Goal: Information Seeking & Learning: Learn about a topic

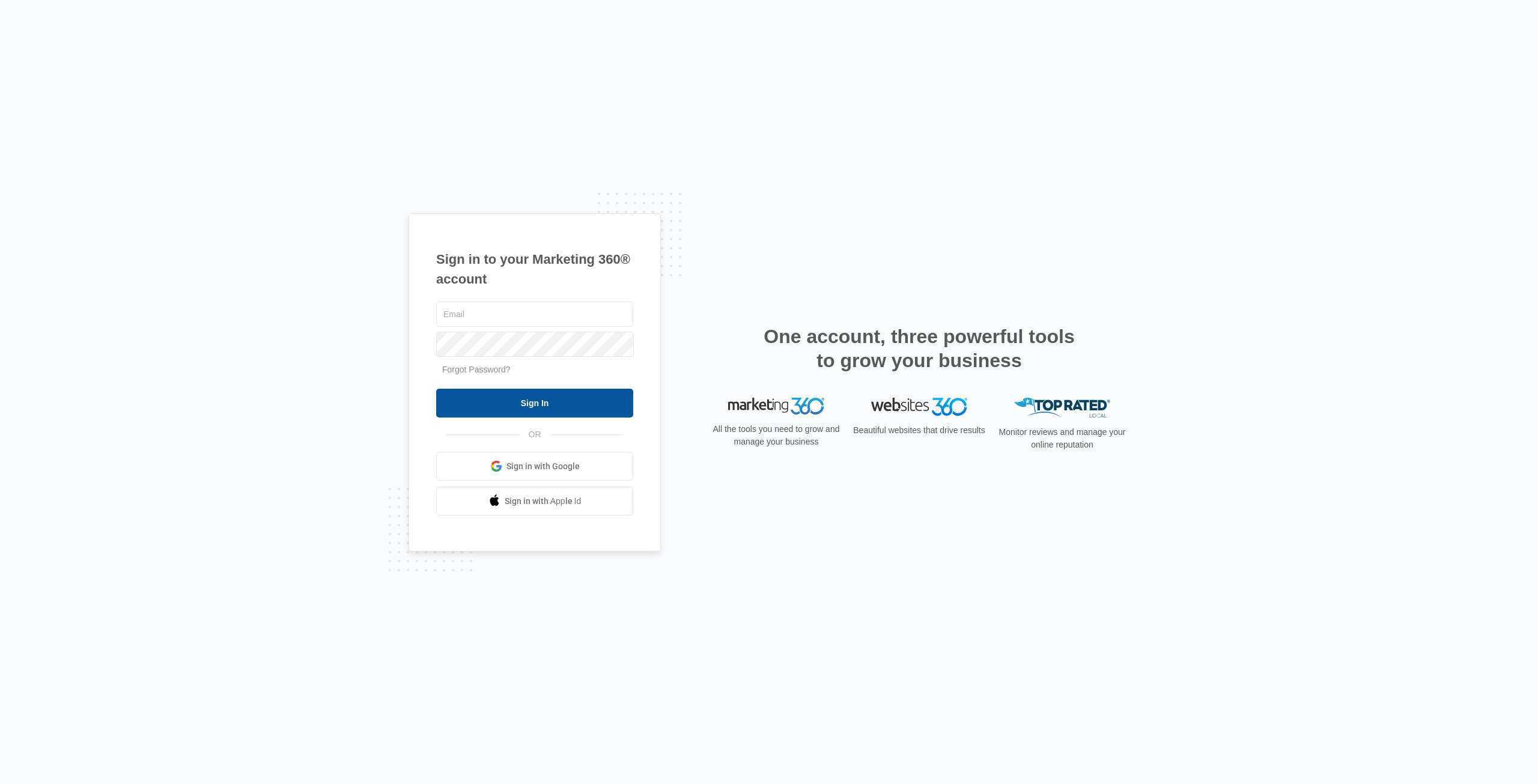
type input "[EMAIL_ADDRESS][DOMAIN_NAME]"
click at [589, 408] on input "Sign In" at bounding box center [534, 403] width 197 height 29
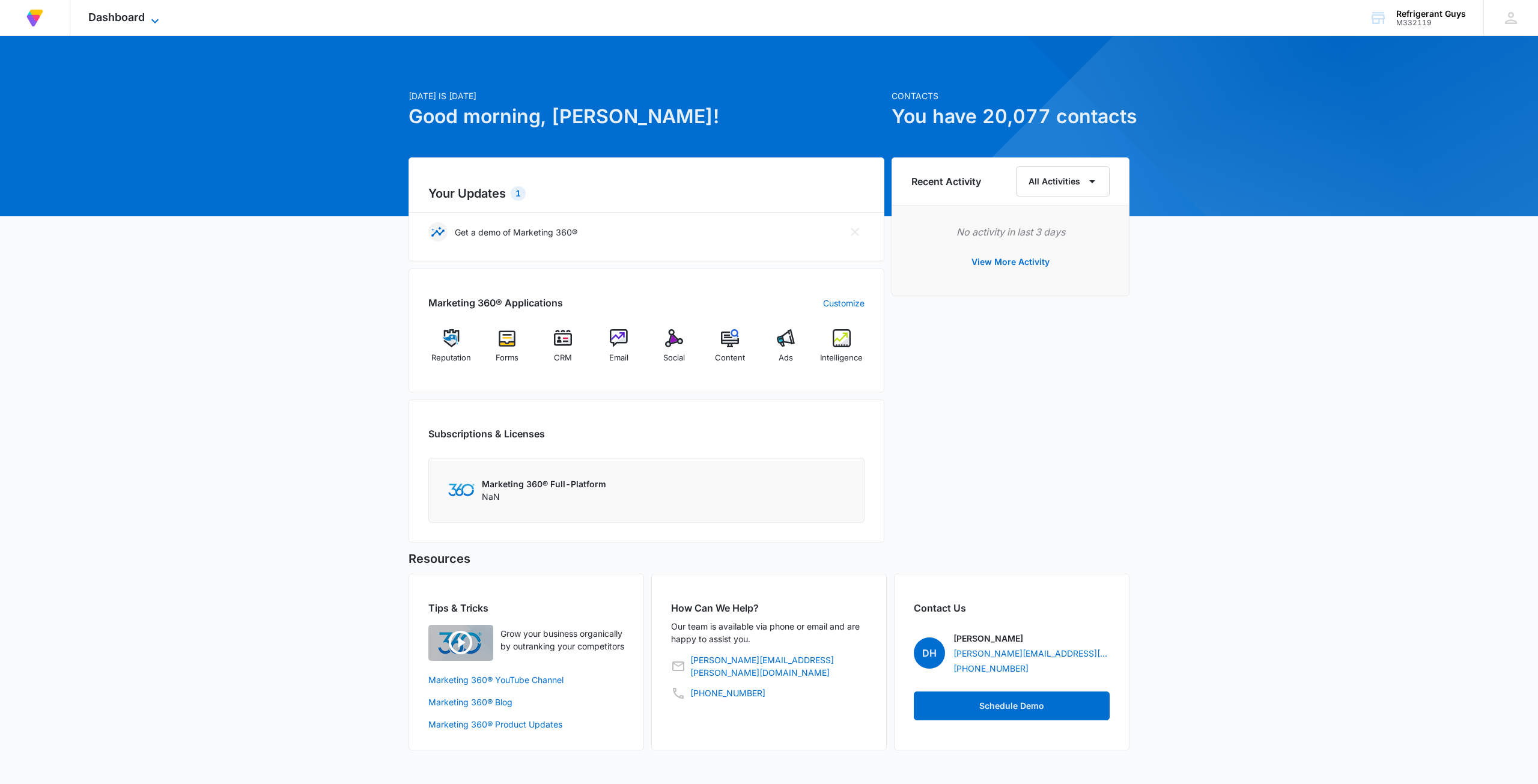
click at [125, 14] on span "Dashboard" at bounding box center [116, 17] width 56 height 13
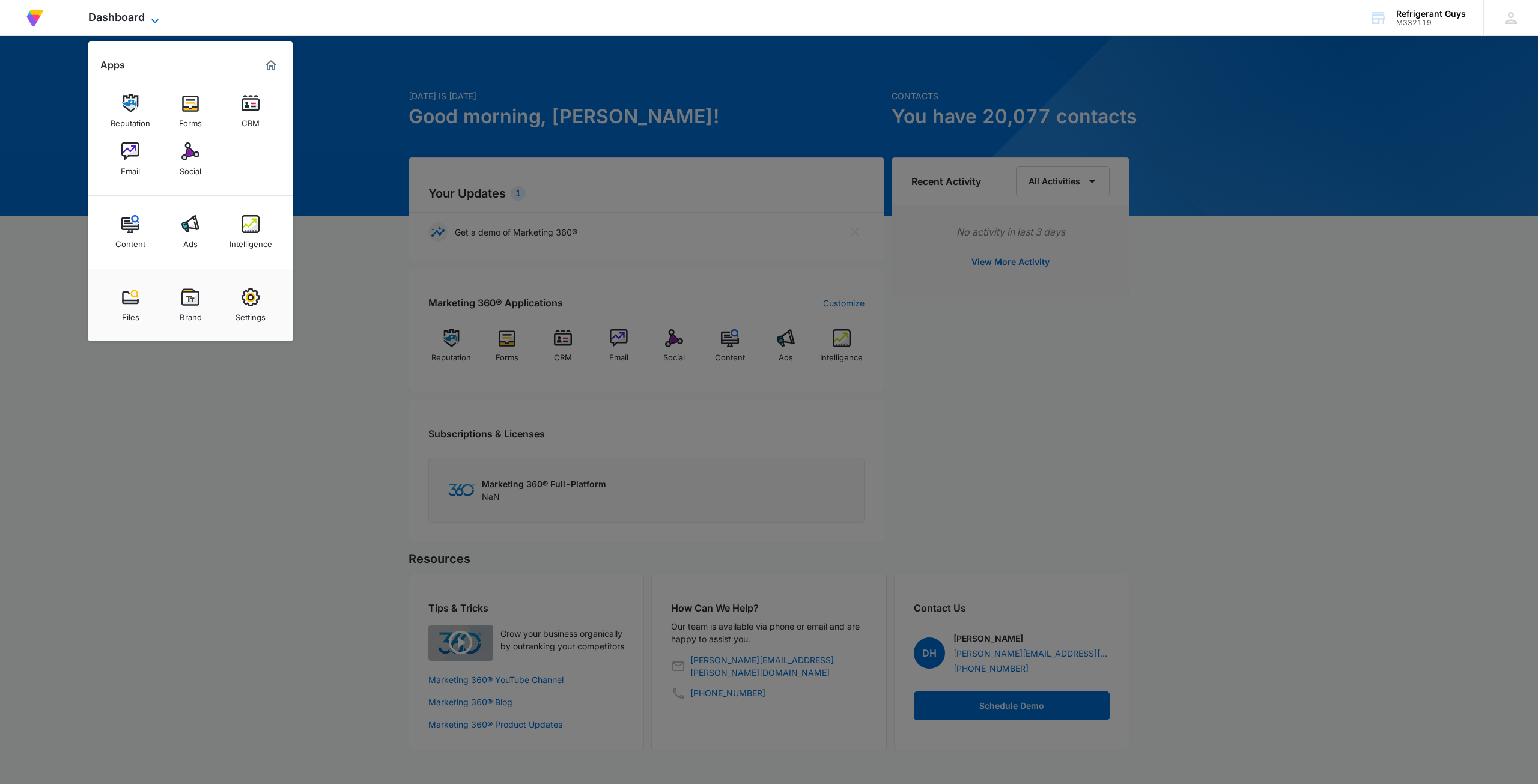
click at [142, 16] on span "Dashboard" at bounding box center [116, 17] width 56 height 13
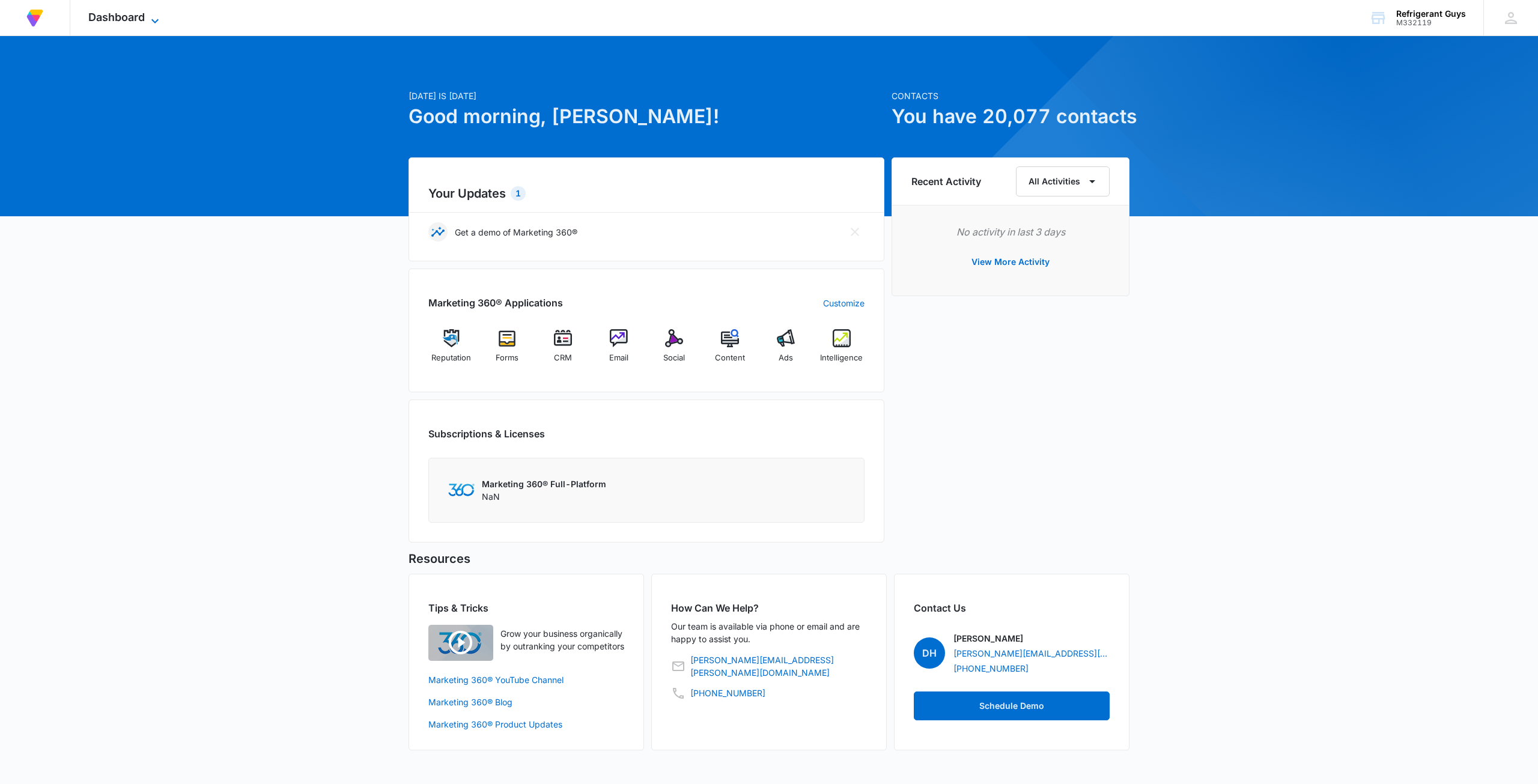
click at [142, 16] on span "Dashboard" at bounding box center [116, 17] width 56 height 13
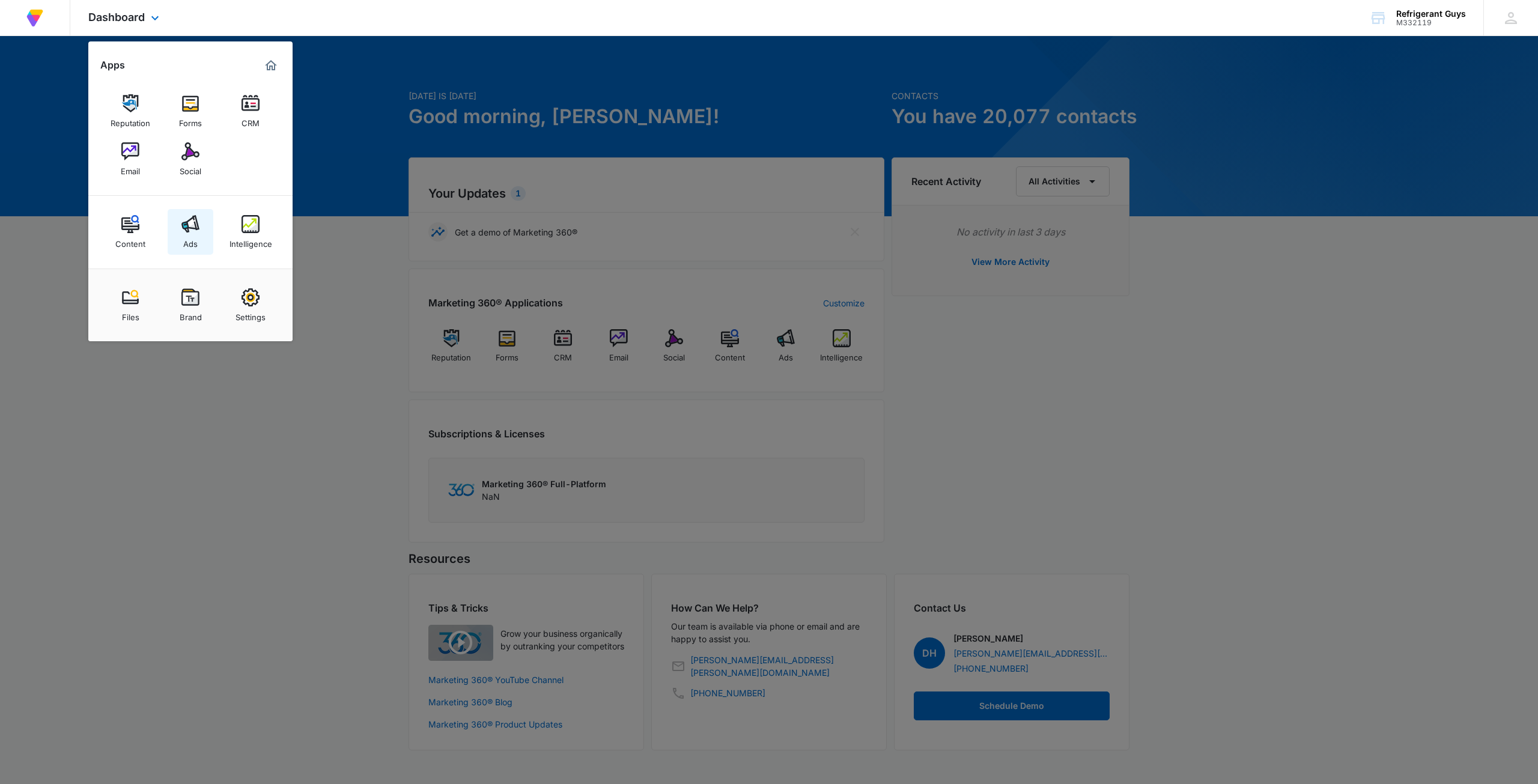
click at [191, 215] on img at bounding box center [190, 224] width 18 height 18
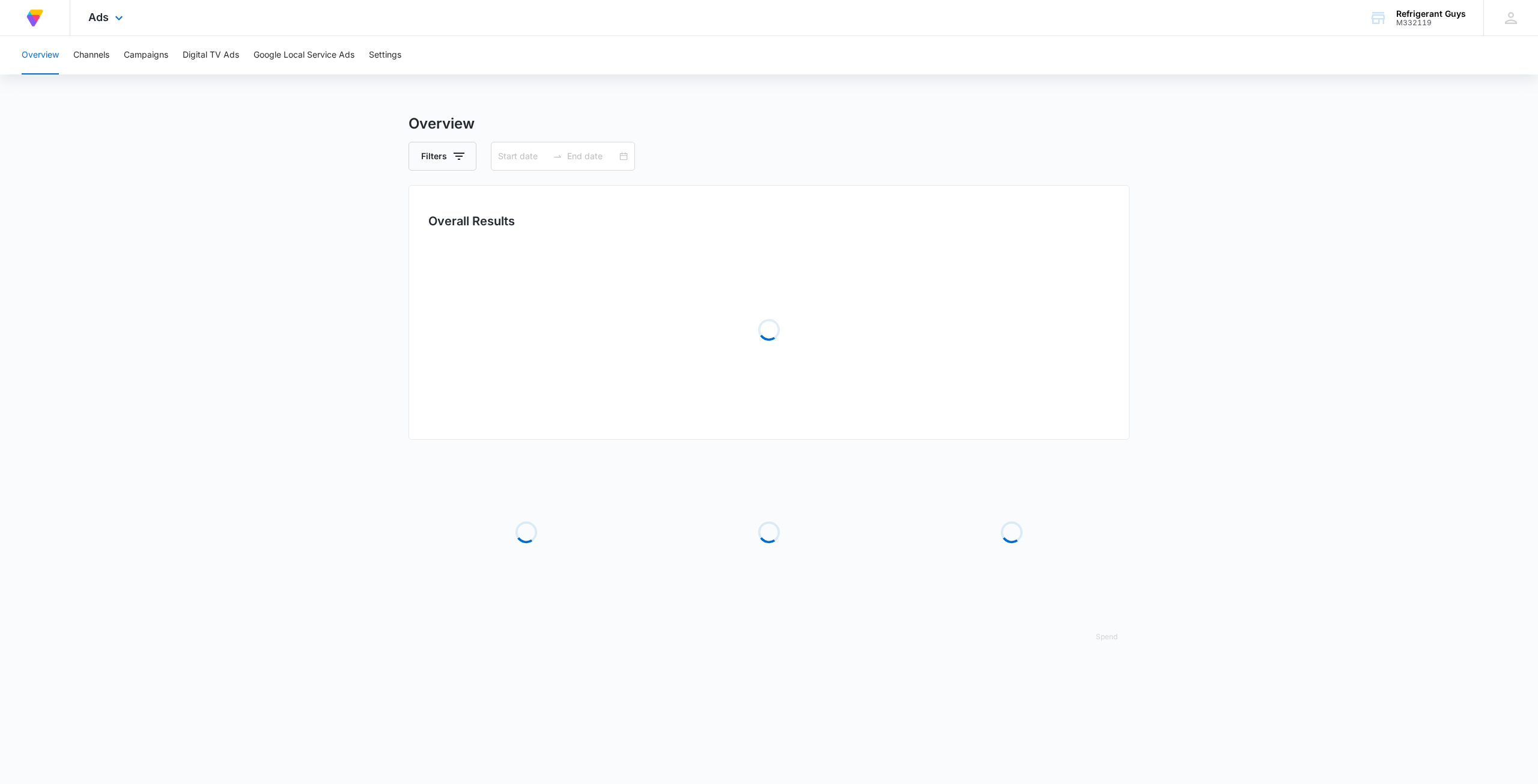
type input "06/04/2025"
type input "08/14/2025"
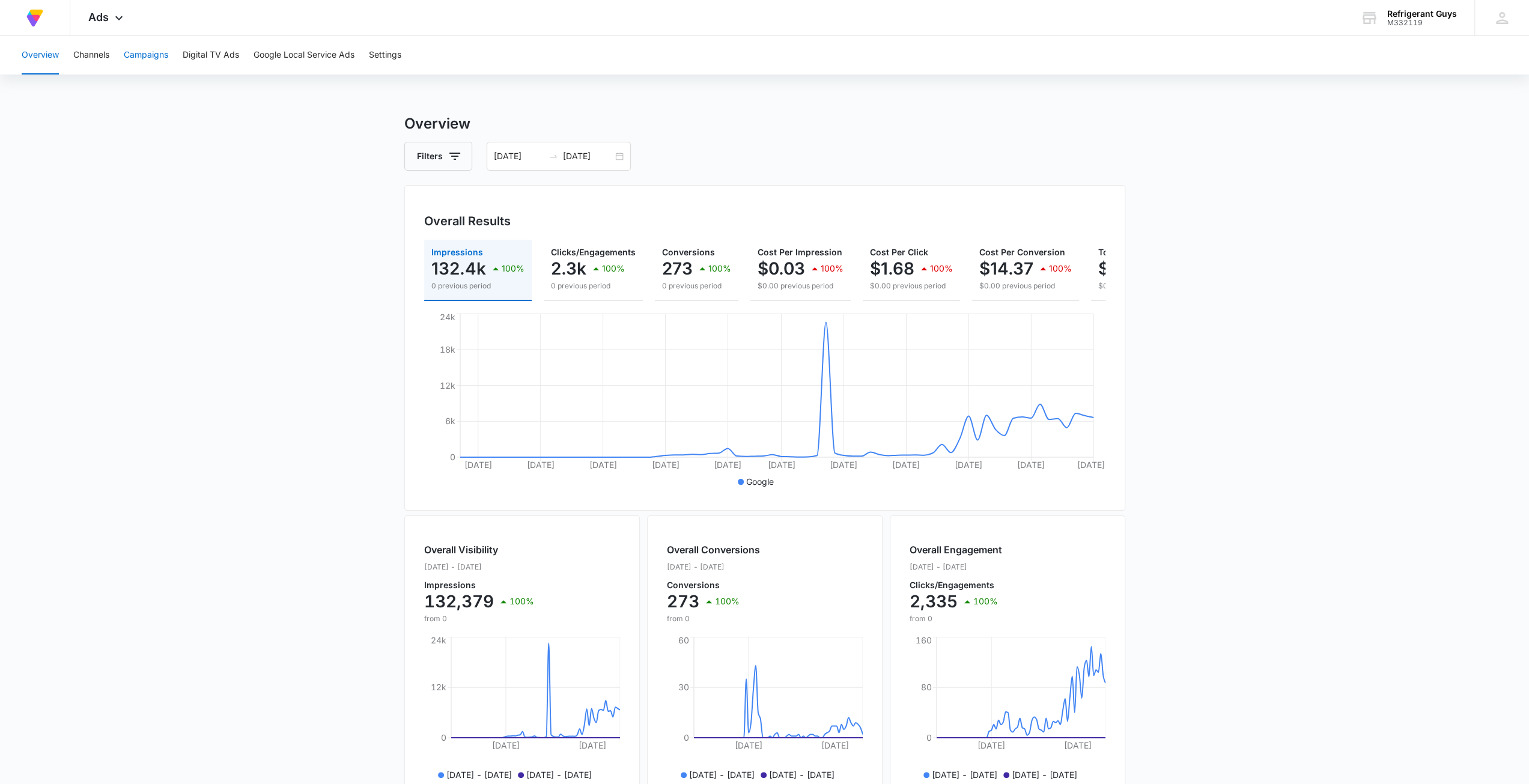
click at [154, 56] on button "Campaigns" at bounding box center [146, 55] width 45 height 39
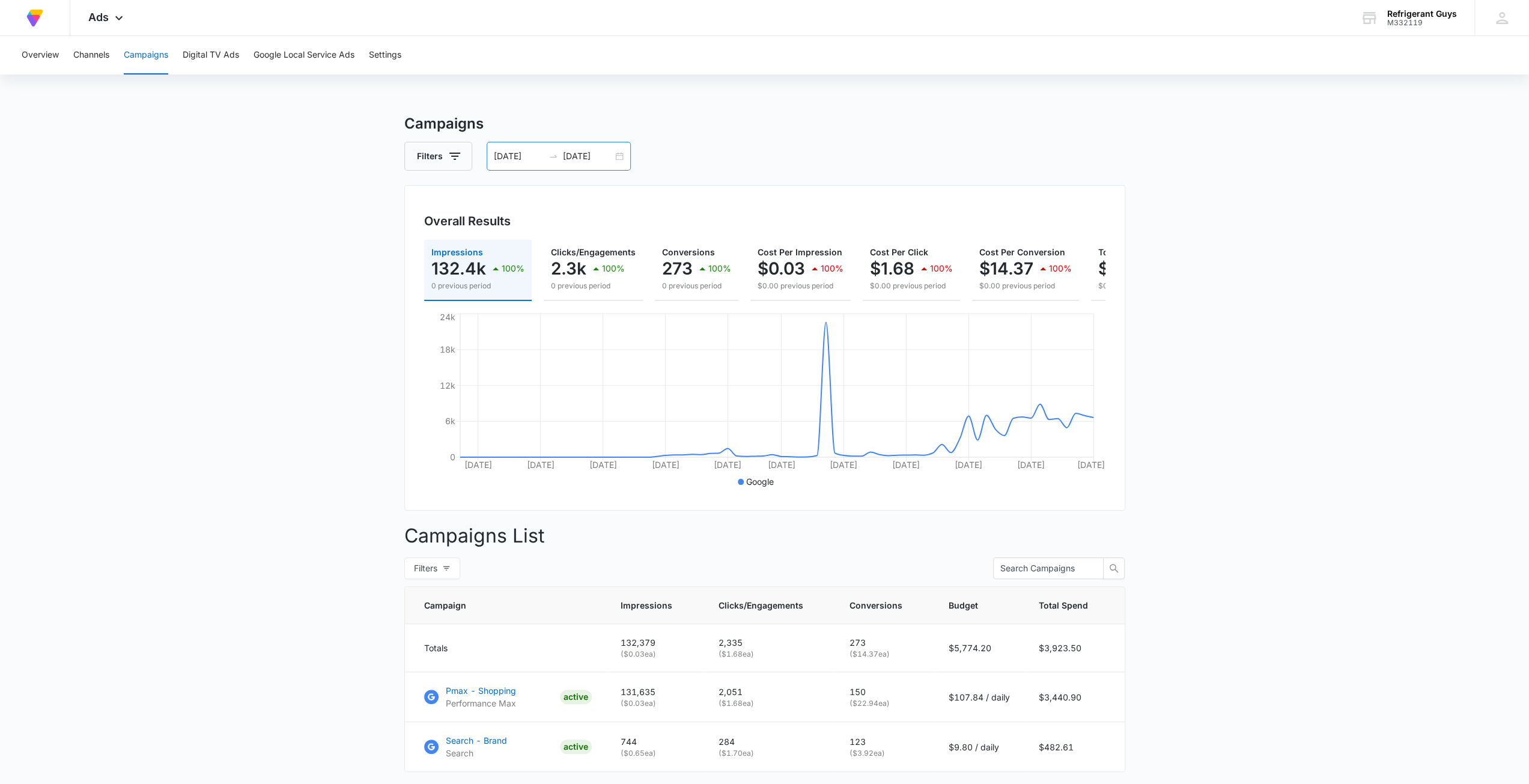
click at [618, 156] on div "06/04/2025 08/14/2025" at bounding box center [558, 156] width 144 height 29
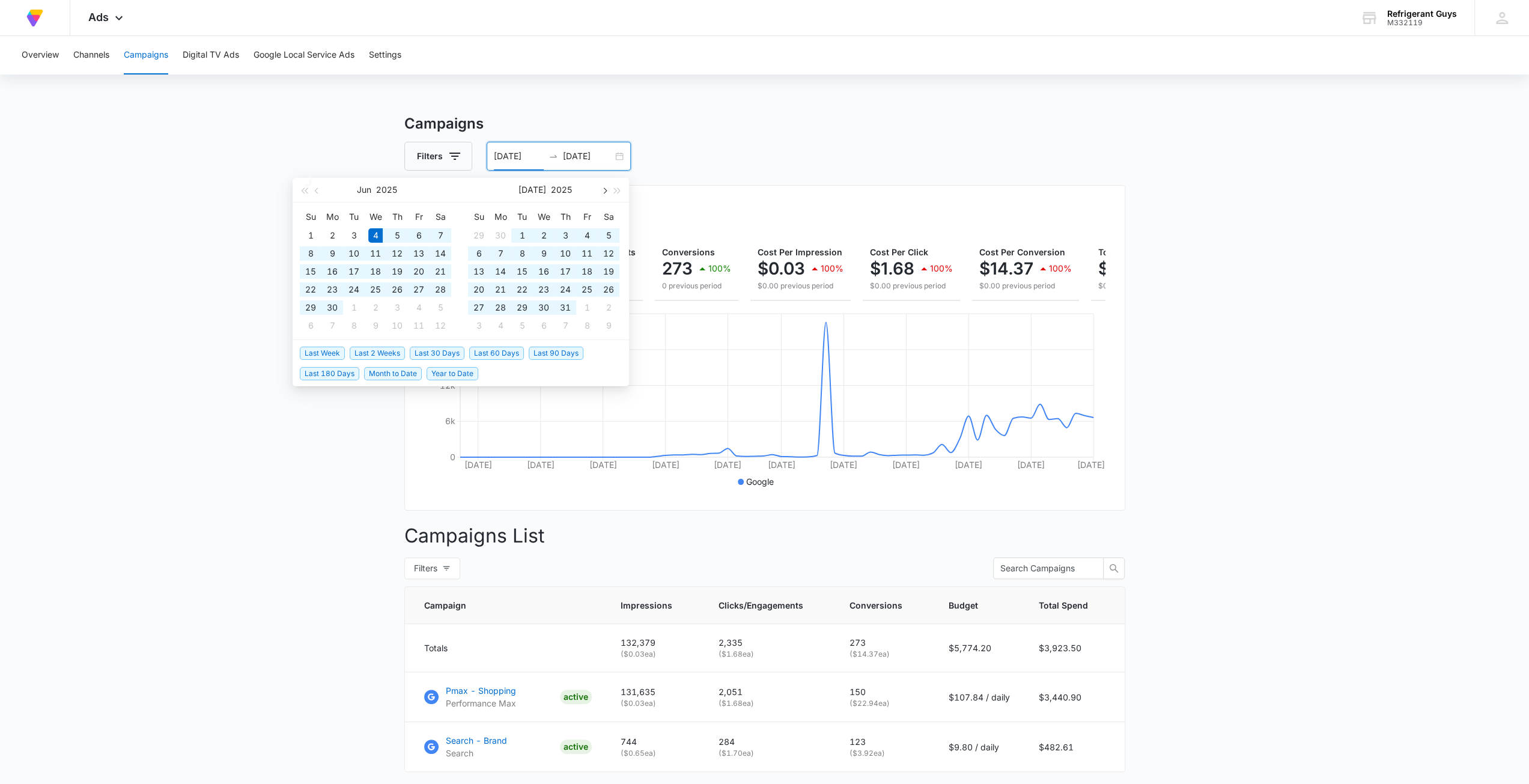
click at [606, 184] on button "button" at bounding box center [604, 190] width 14 height 24
type input "08/15/2025"
click at [590, 274] on div "15" at bounding box center [587, 271] width 14 height 14
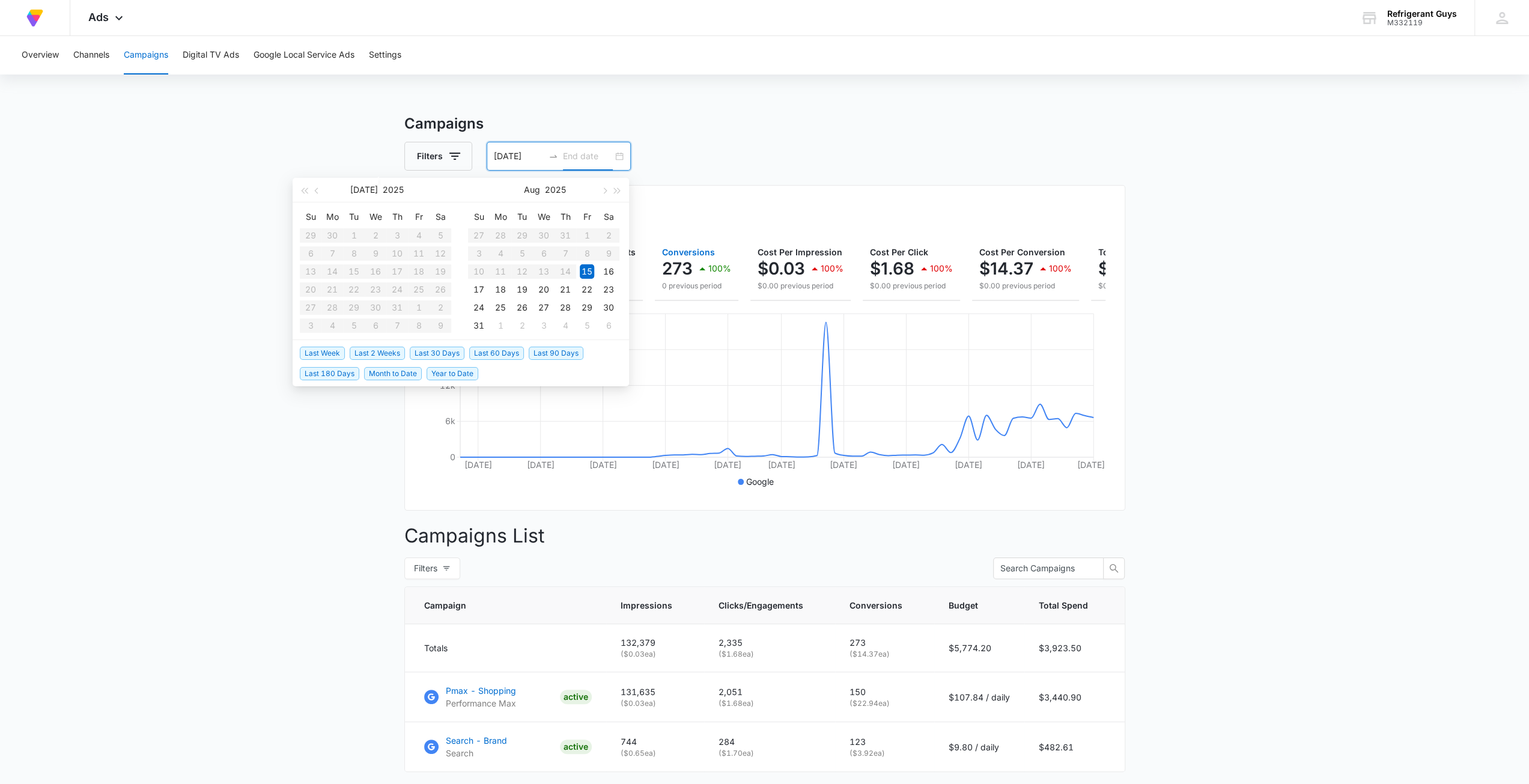
type input "08/16/2025"
click at [513, 160] on input "08/15/2025" at bounding box center [519, 156] width 50 height 14
click at [321, 196] on button "button" at bounding box center [318, 190] width 14 height 24
type input "06/04/2025"
click at [369, 233] on div "4" at bounding box center [375, 235] width 14 height 14
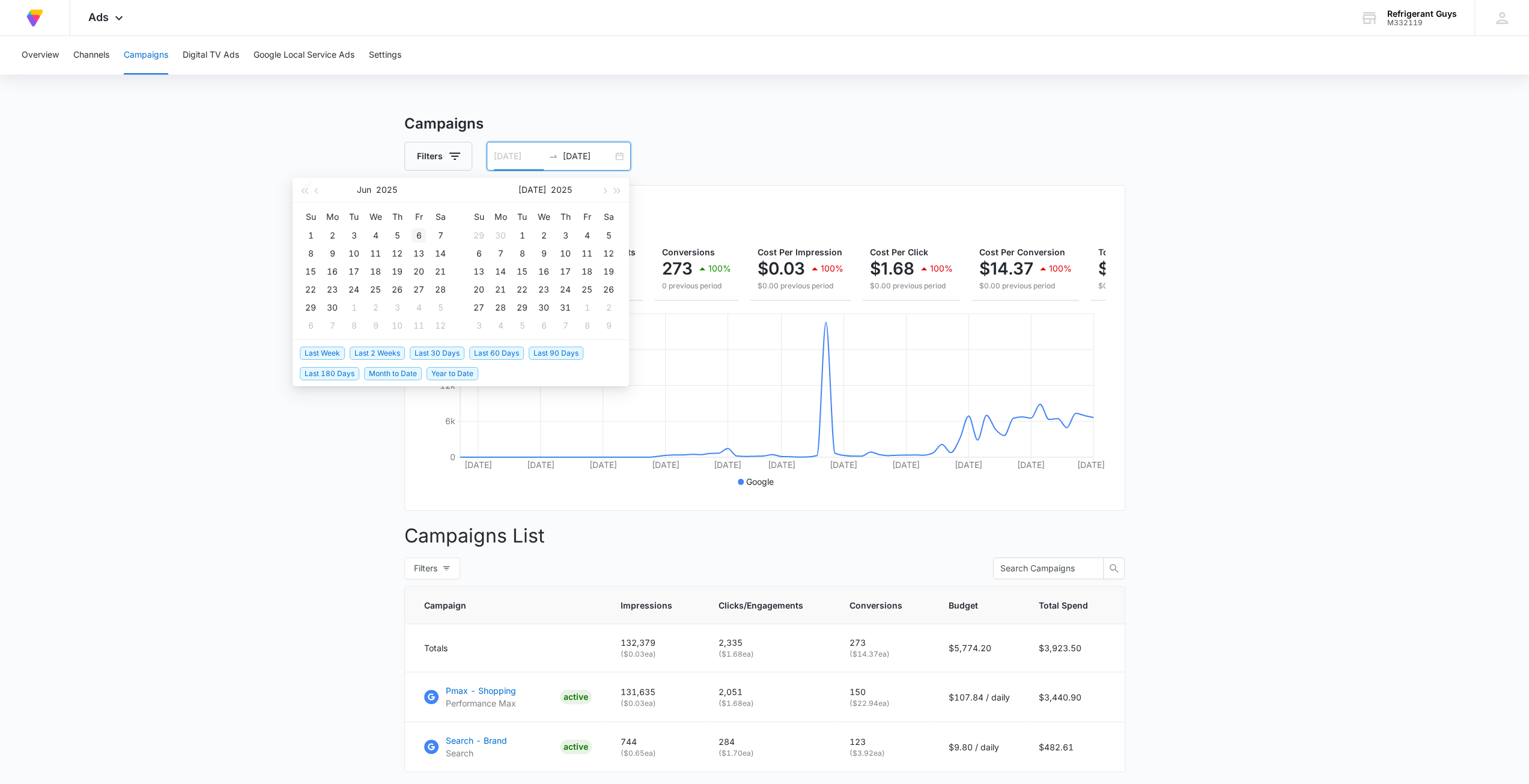
type input "07/04/2025"
type input "08/02/2025"
click at [607, 185] on button "button" at bounding box center [604, 190] width 14 height 24
type input "08/31/2025"
type input "08/15/2025"
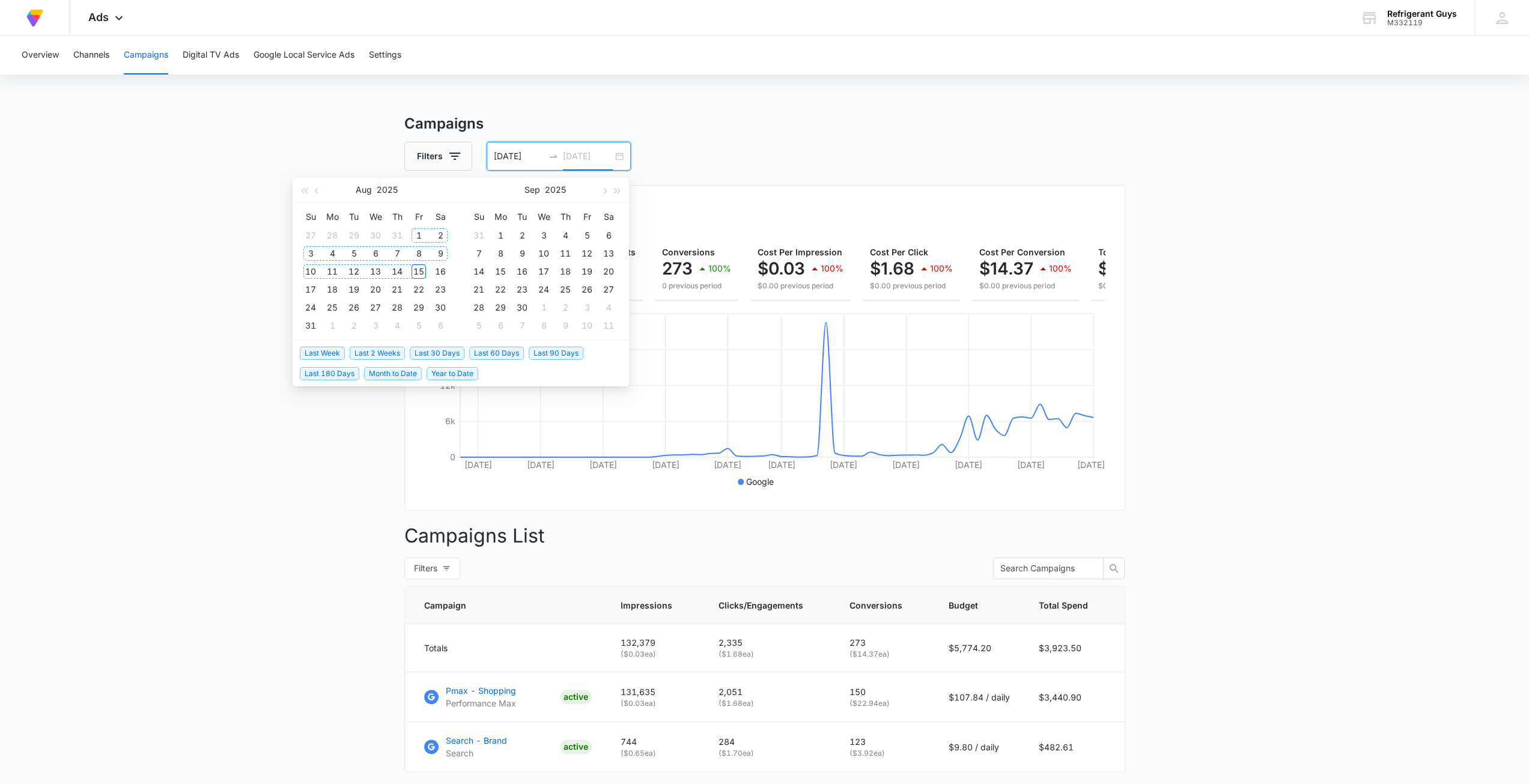
click at [423, 273] on div "15" at bounding box center [419, 271] width 14 height 14
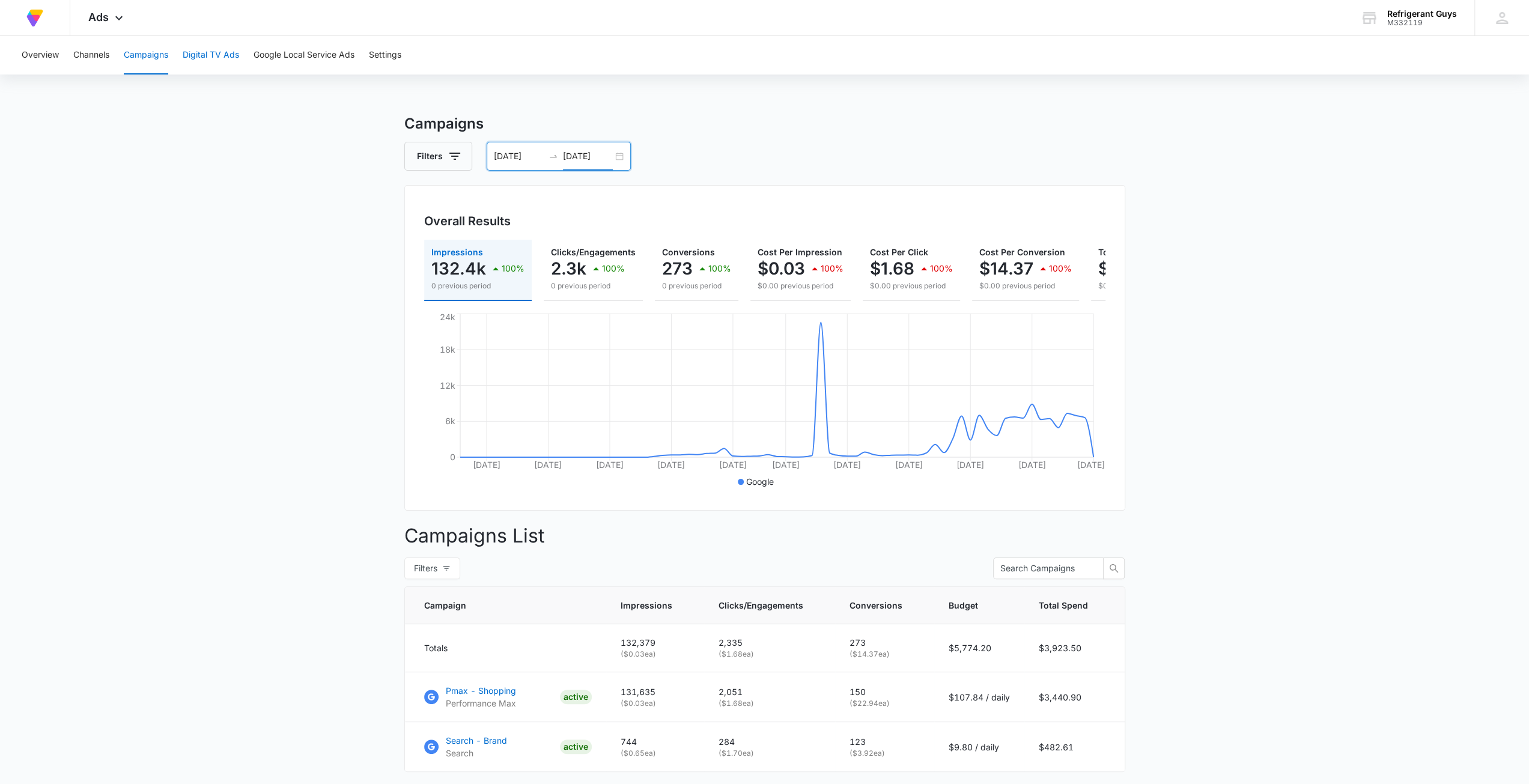
click at [209, 48] on button "Digital TV Ads" at bounding box center [211, 55] width 56 height 39
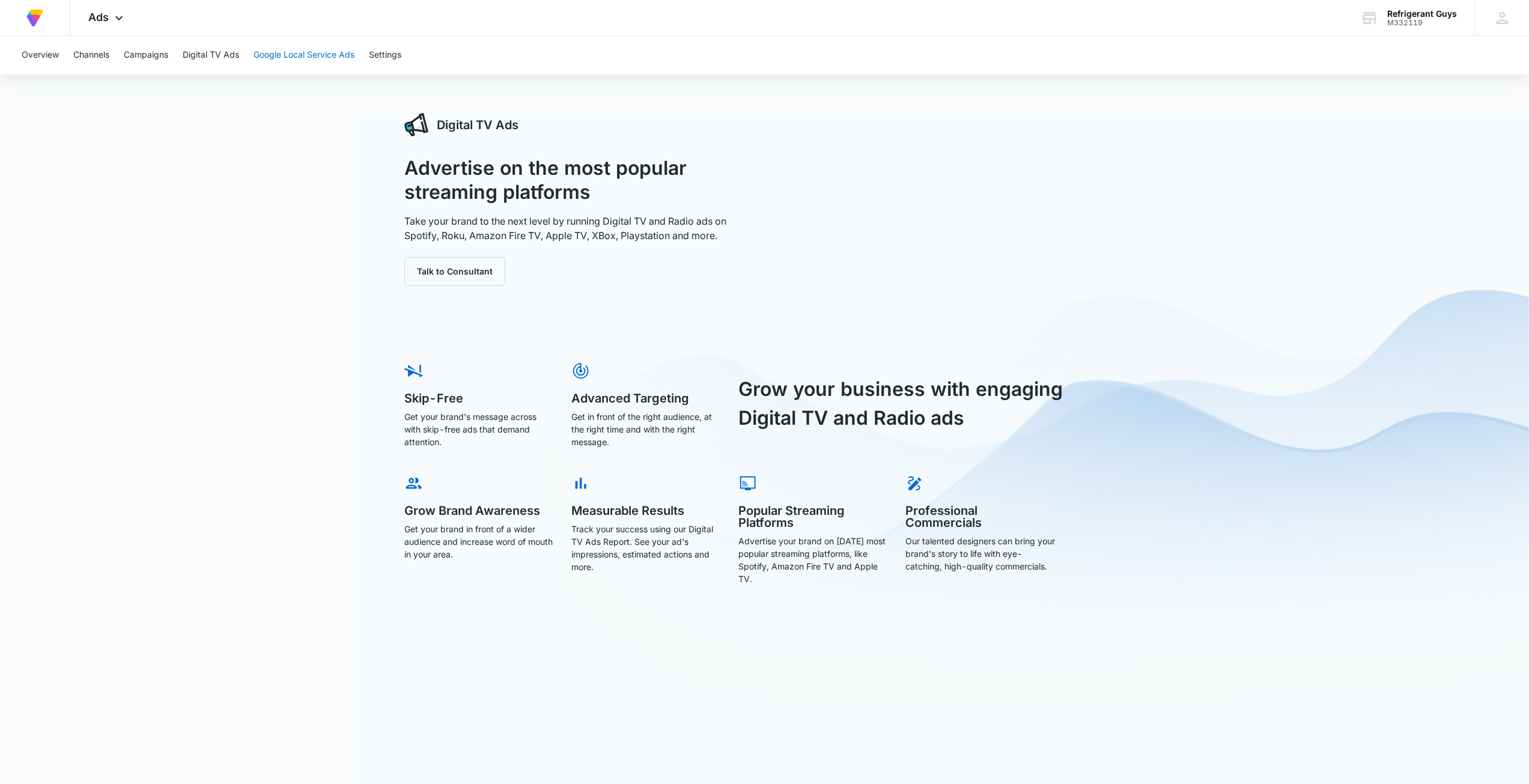
click at [282, 54] on button "Google Local Service Ads" at bounding box center [303, 55] width 101 height 39
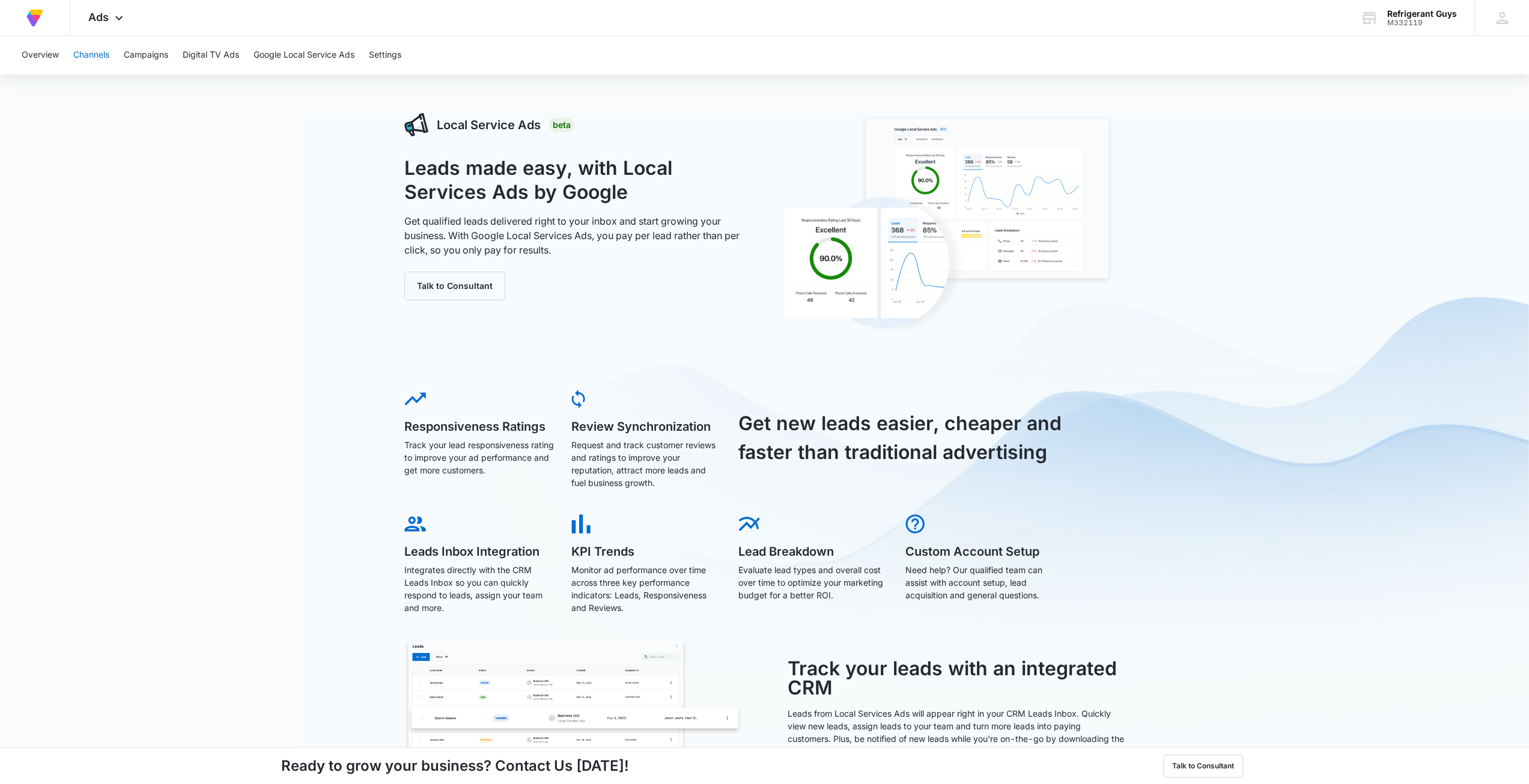
click at [98, 55] on button "Channels" at bounding box center [91, 55] width 36 height 39
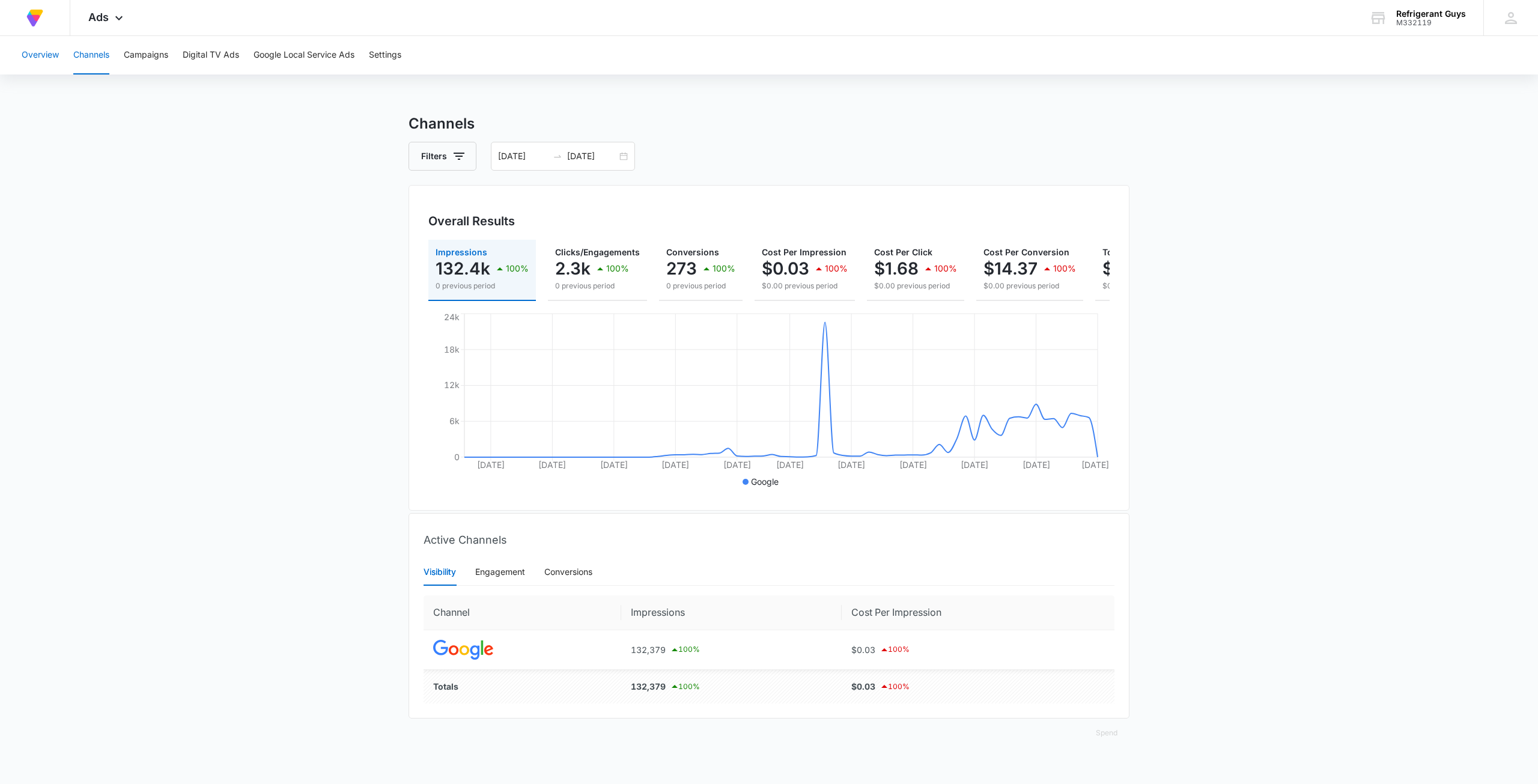
click at [32, 66] on button "Overview" at bounding box center [40, 55] width 37 height 39
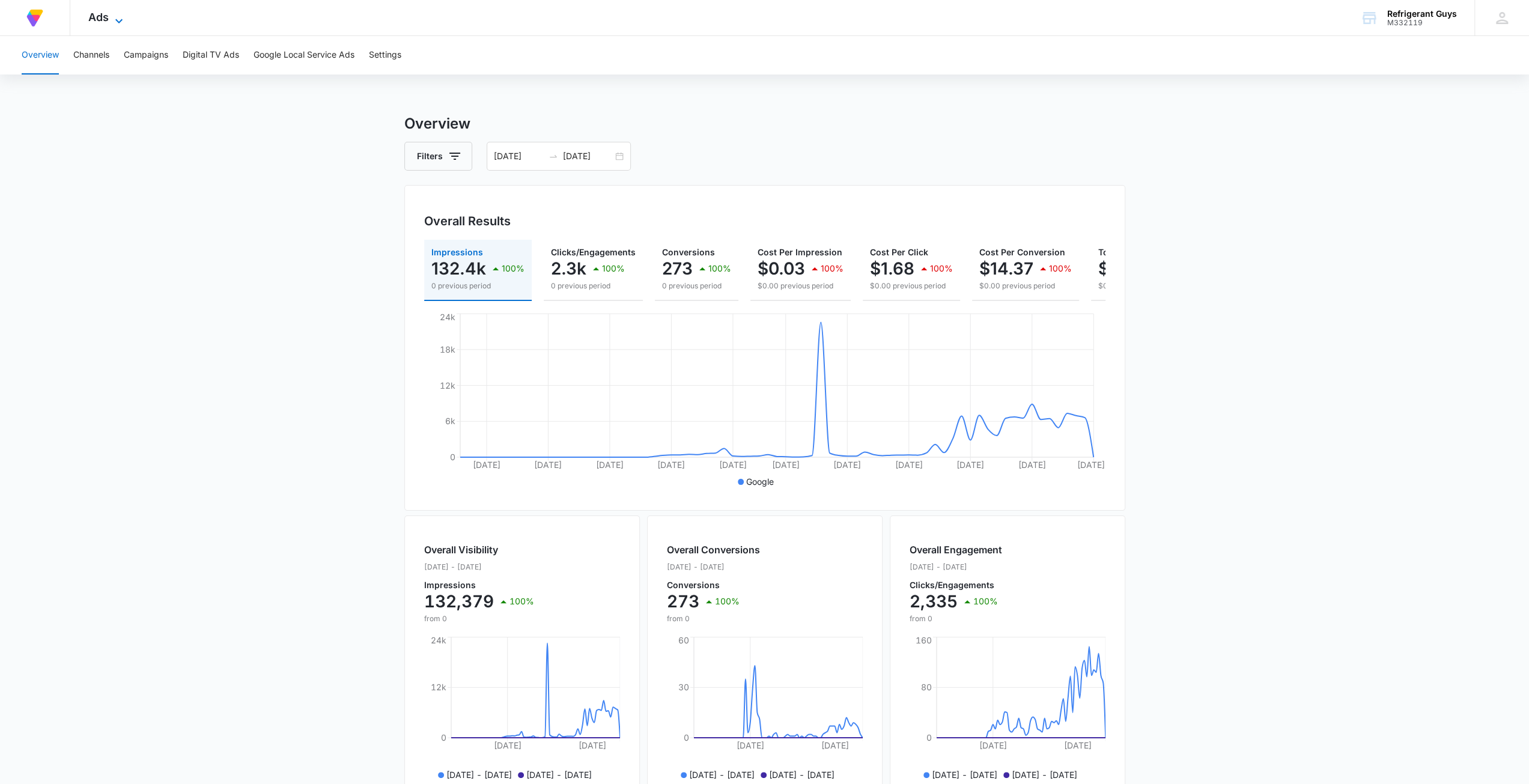
click at [100, 14] on span "Ads" at bounding box center [98, 17] width 20 height 13
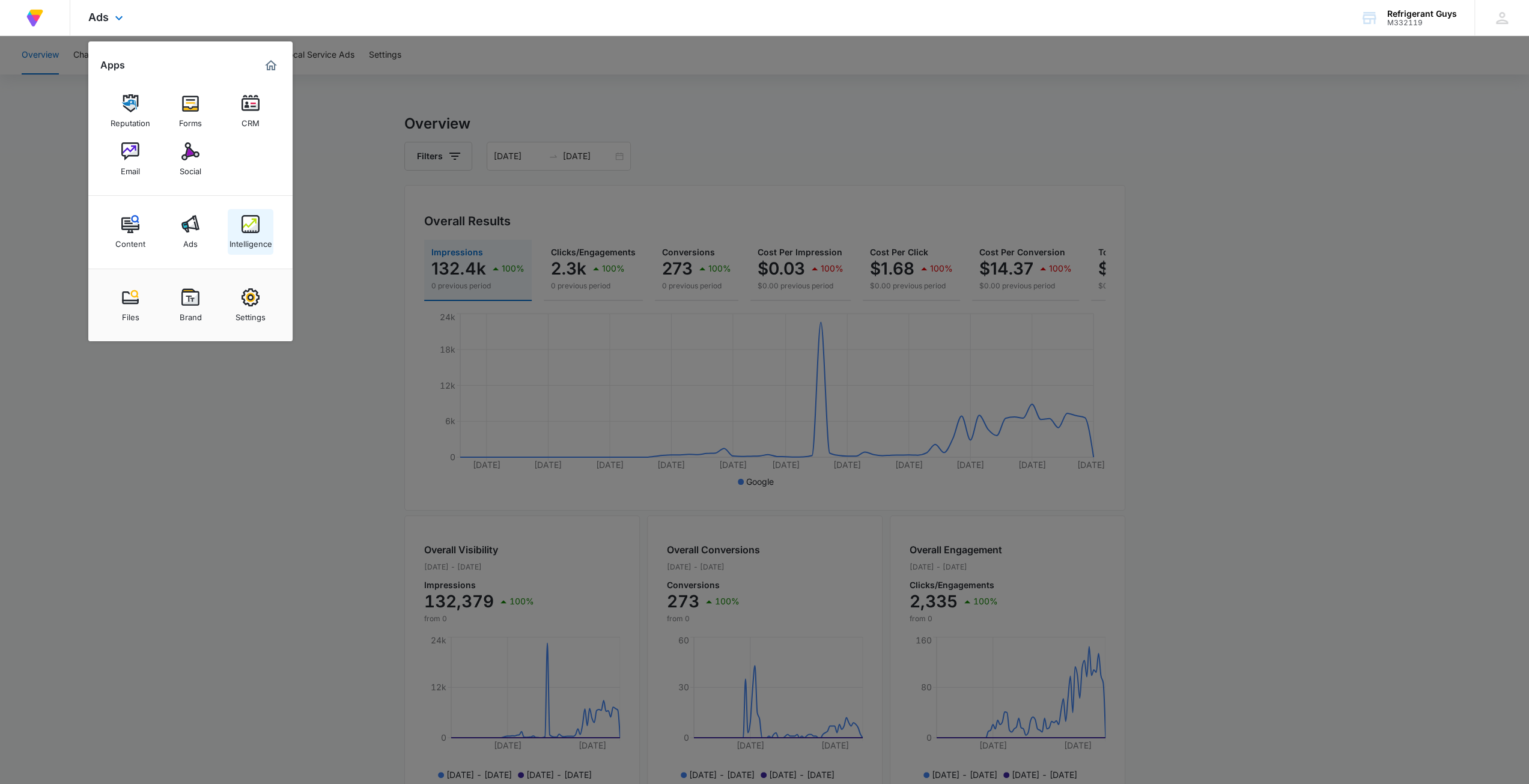
click at [247, 221] on img at bounding box center [251, 224] width 18 height 18
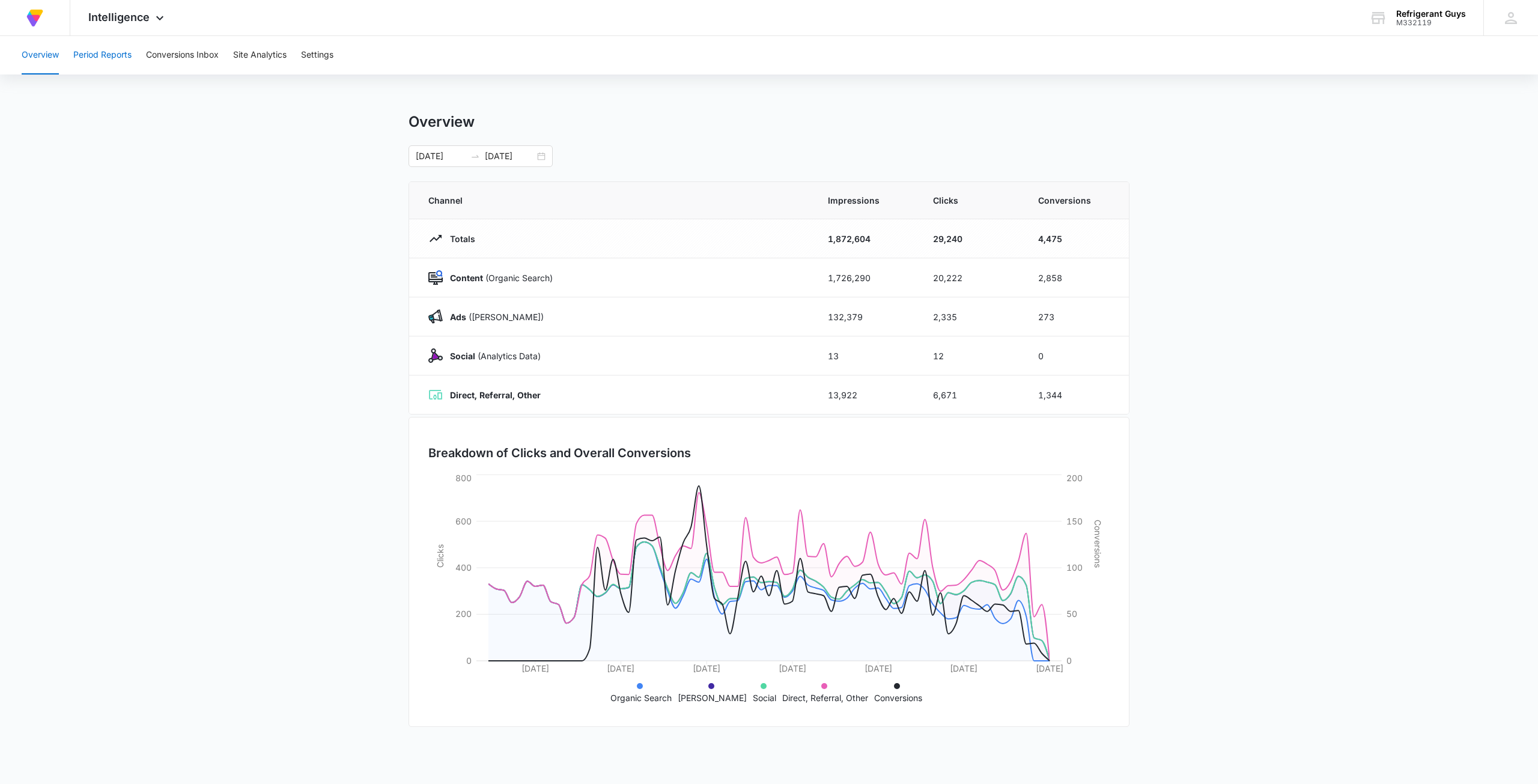
click at [108, 51] on button "Period Reports" at bounding box center [102, 55] width 58 height 39
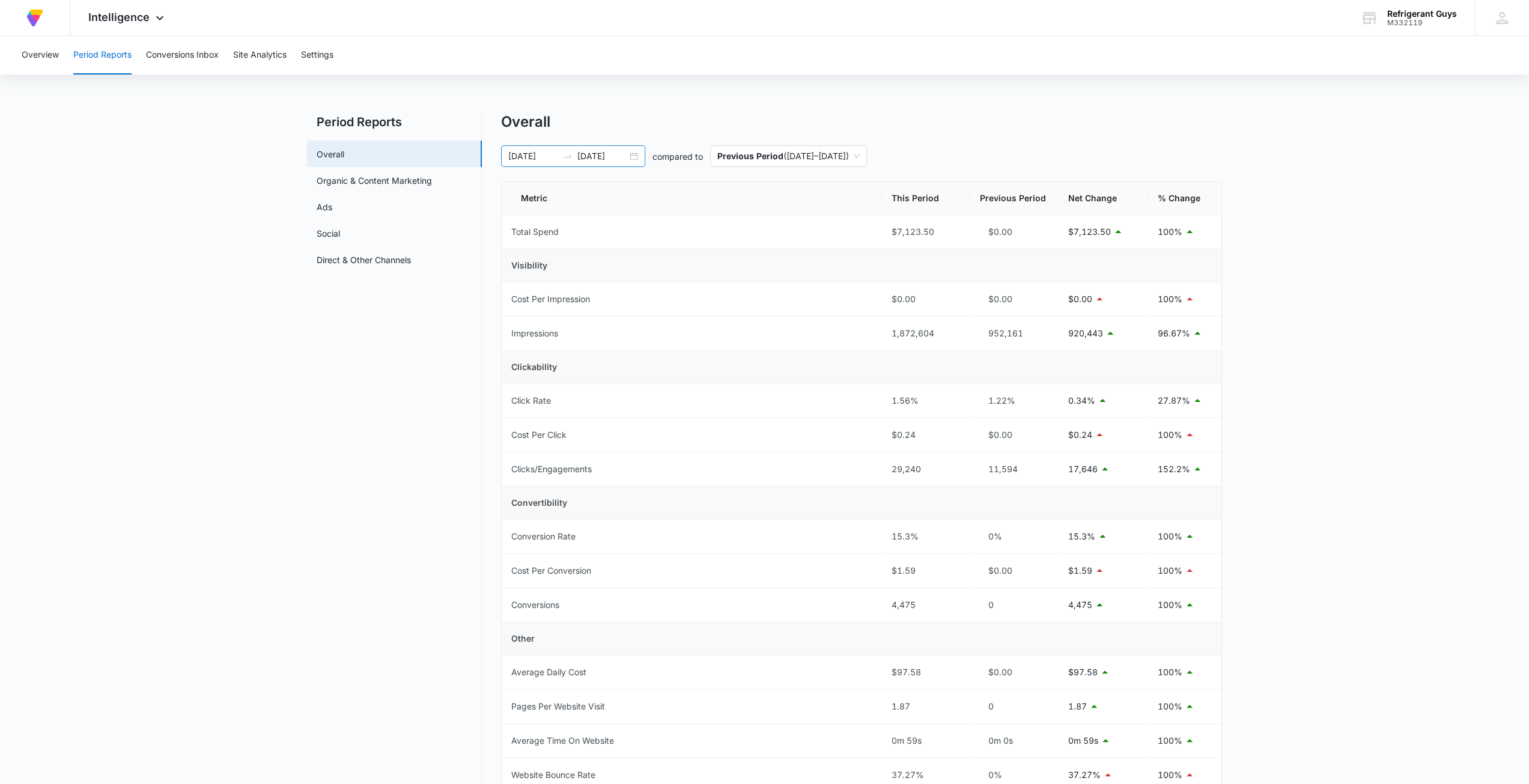
click at [638, 154] on div "06/04/2025 08/15/2025" at bounding box center [573, 156] width 144 height 22
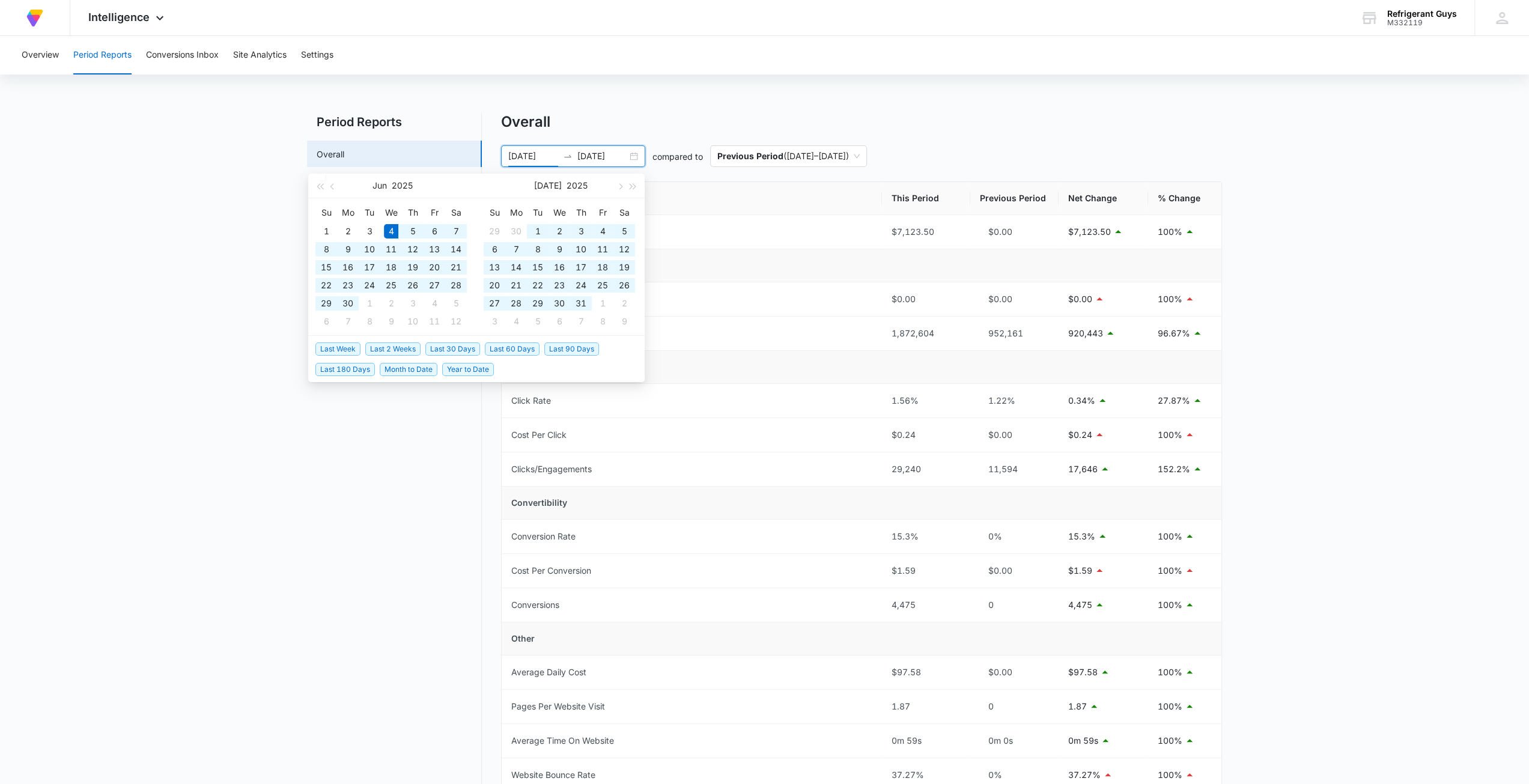
click at [676, 102] on div "Overview Period Reports Conversions Inbox Site Analytics Settings Period Report…" at bounding box center [764, 545] width 1529 height 1019
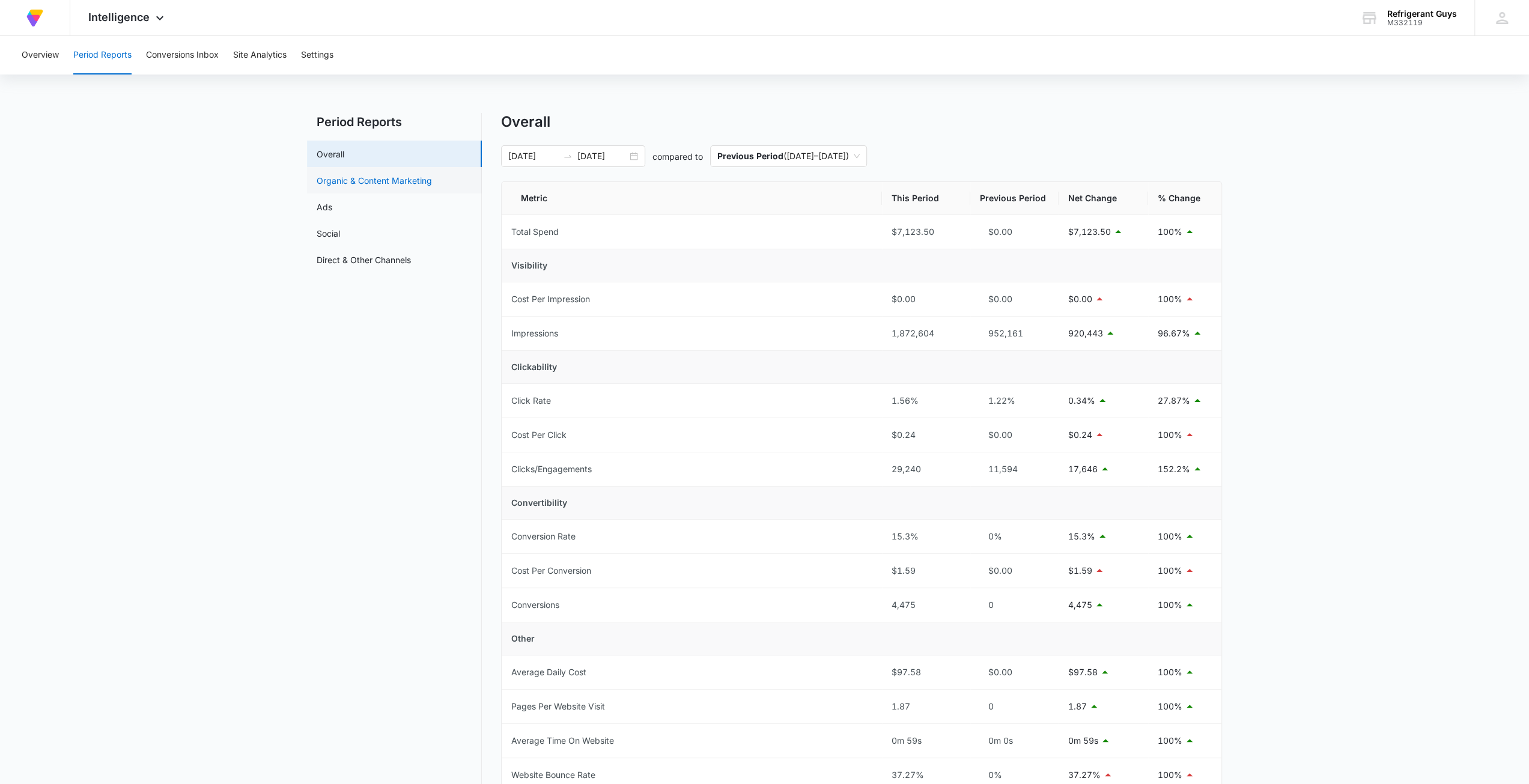
click at [425, 174] on link "Organic & Content Marketing" at bounding box center [374, 180] width 115 height 13
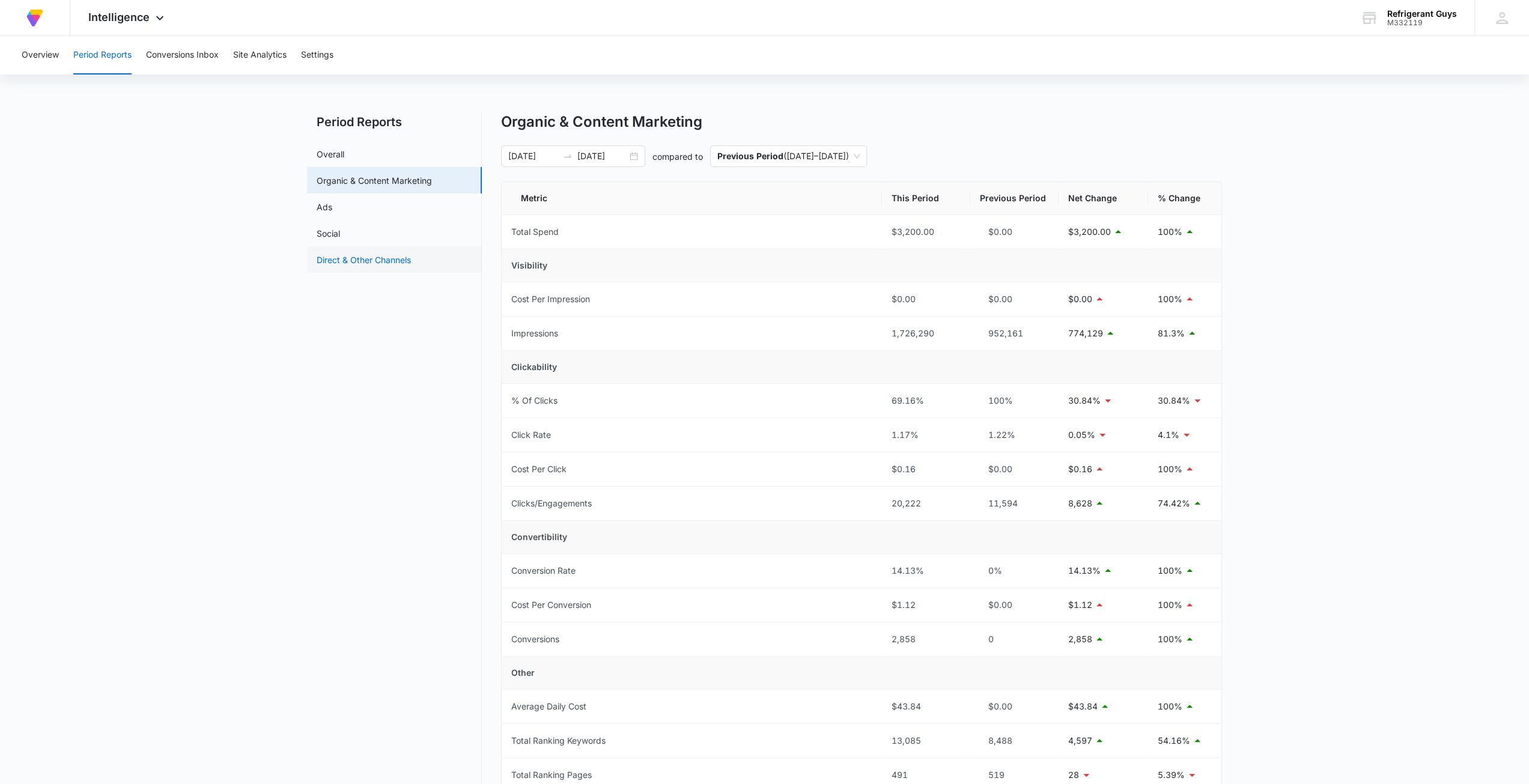
click at [360, 266] on link "Direct & Other Channels" at bounding box center [363, 259] width 94 height 13
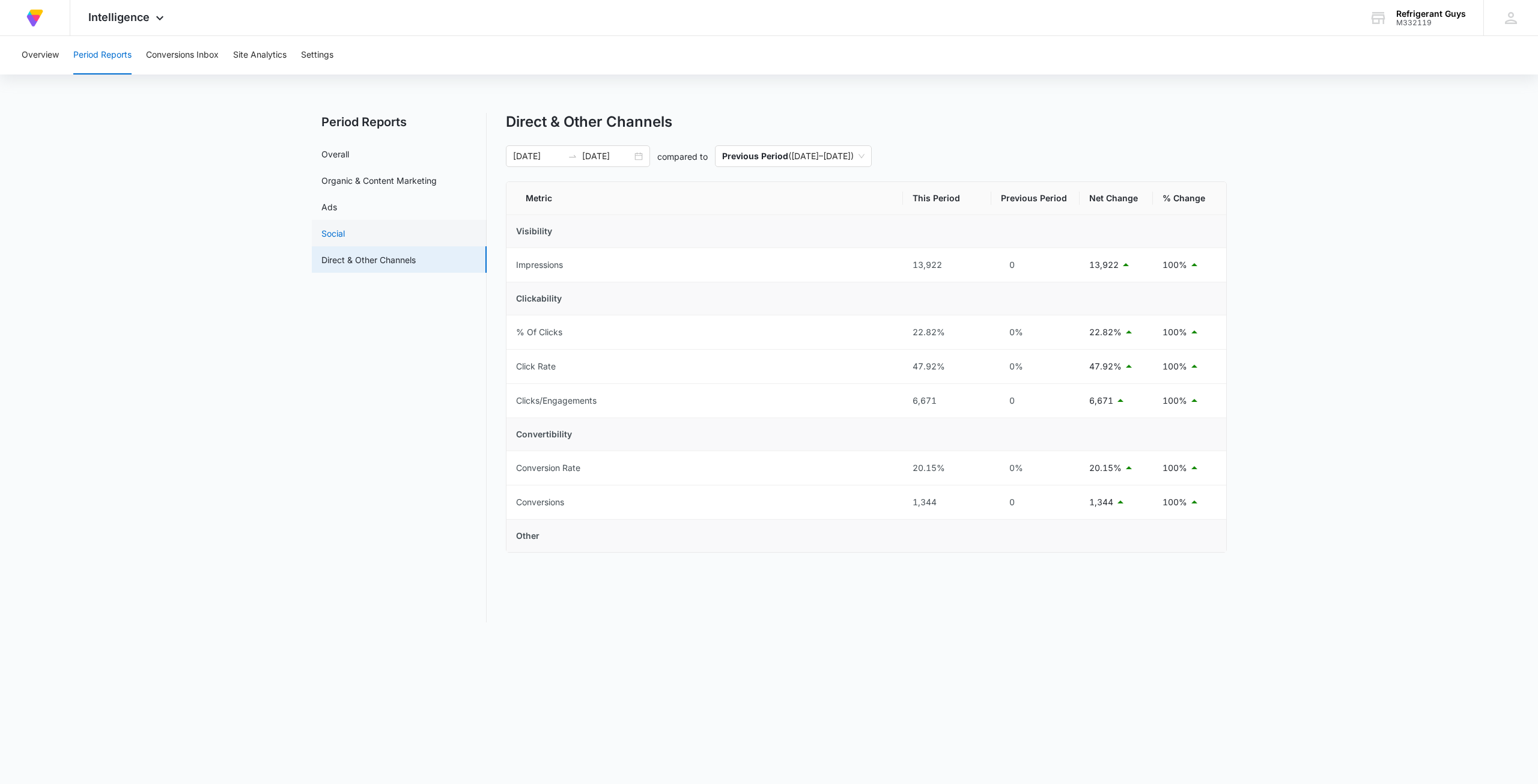
click at [345, 238] on link "Social" at bounding box center [333, 233] width 24 height 13
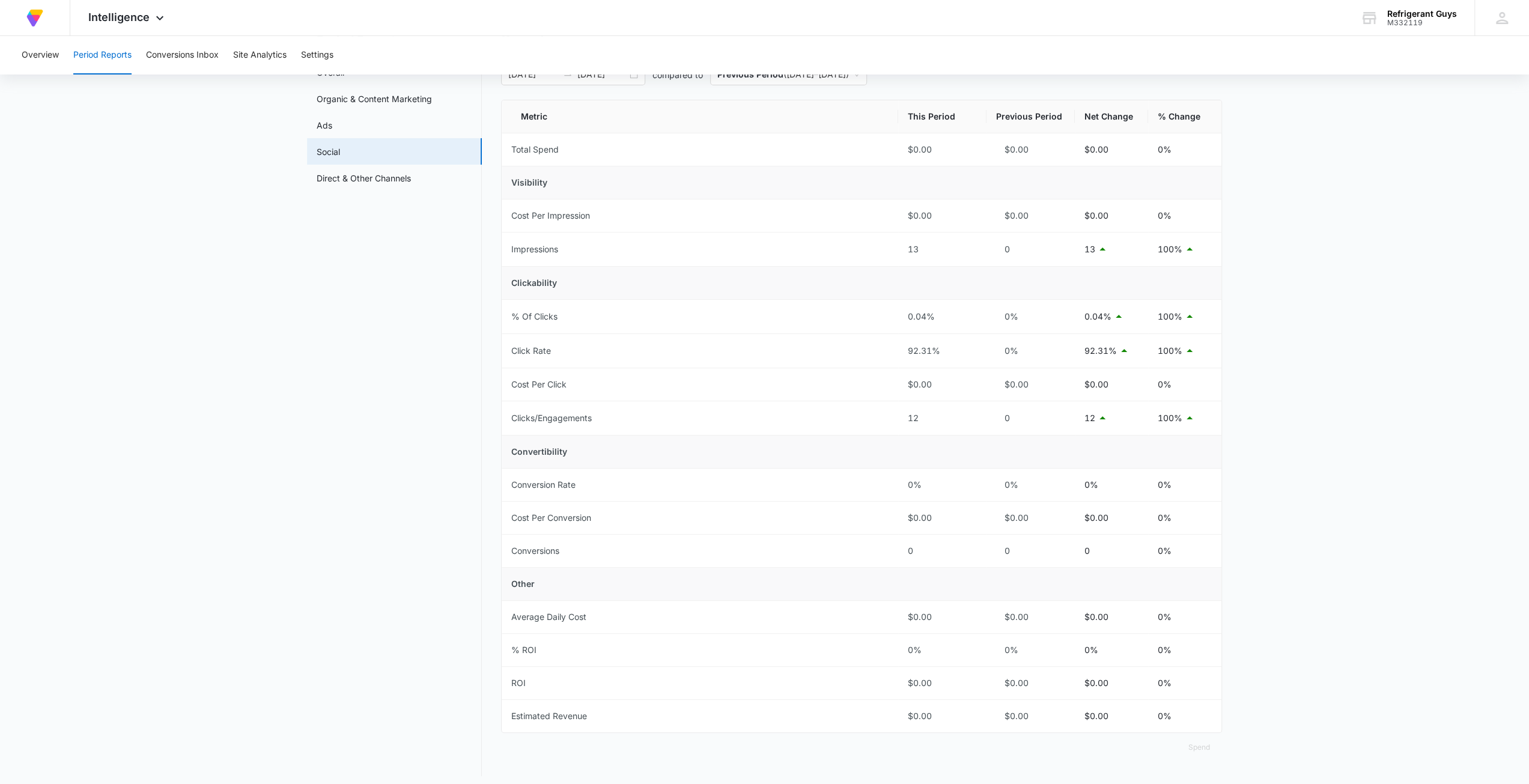
scroll to position [84, 0]
click at [340, 143] on link "Social" at bounding box center [328, 149] width 24 height 13
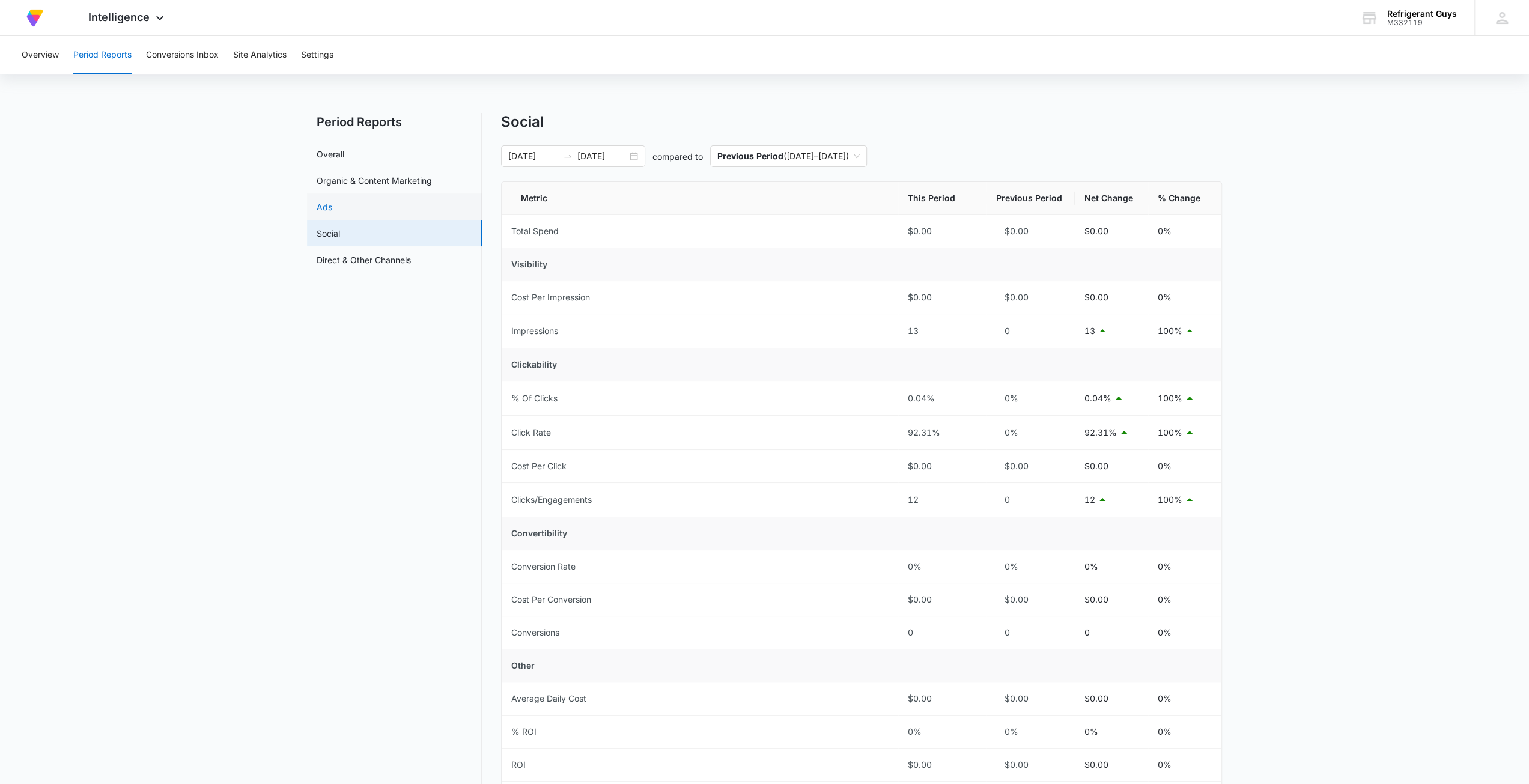
click at [333, 207] on link "Ads" at bounding box center [324, 206] width 16 height 13
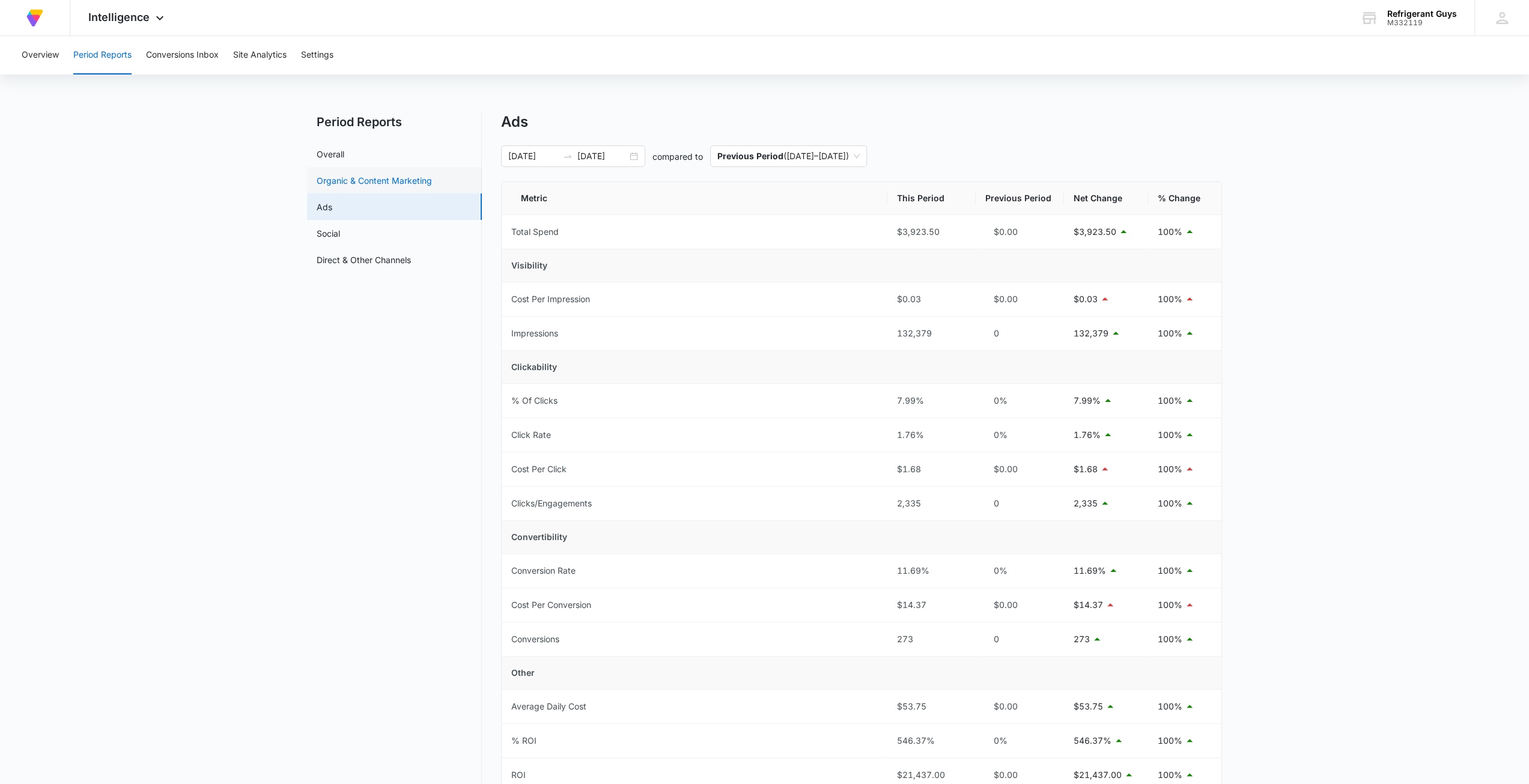
click at [361, 175] on link "Organic & Content Marketing" at bounding box center [374, 180] width 115 height 13
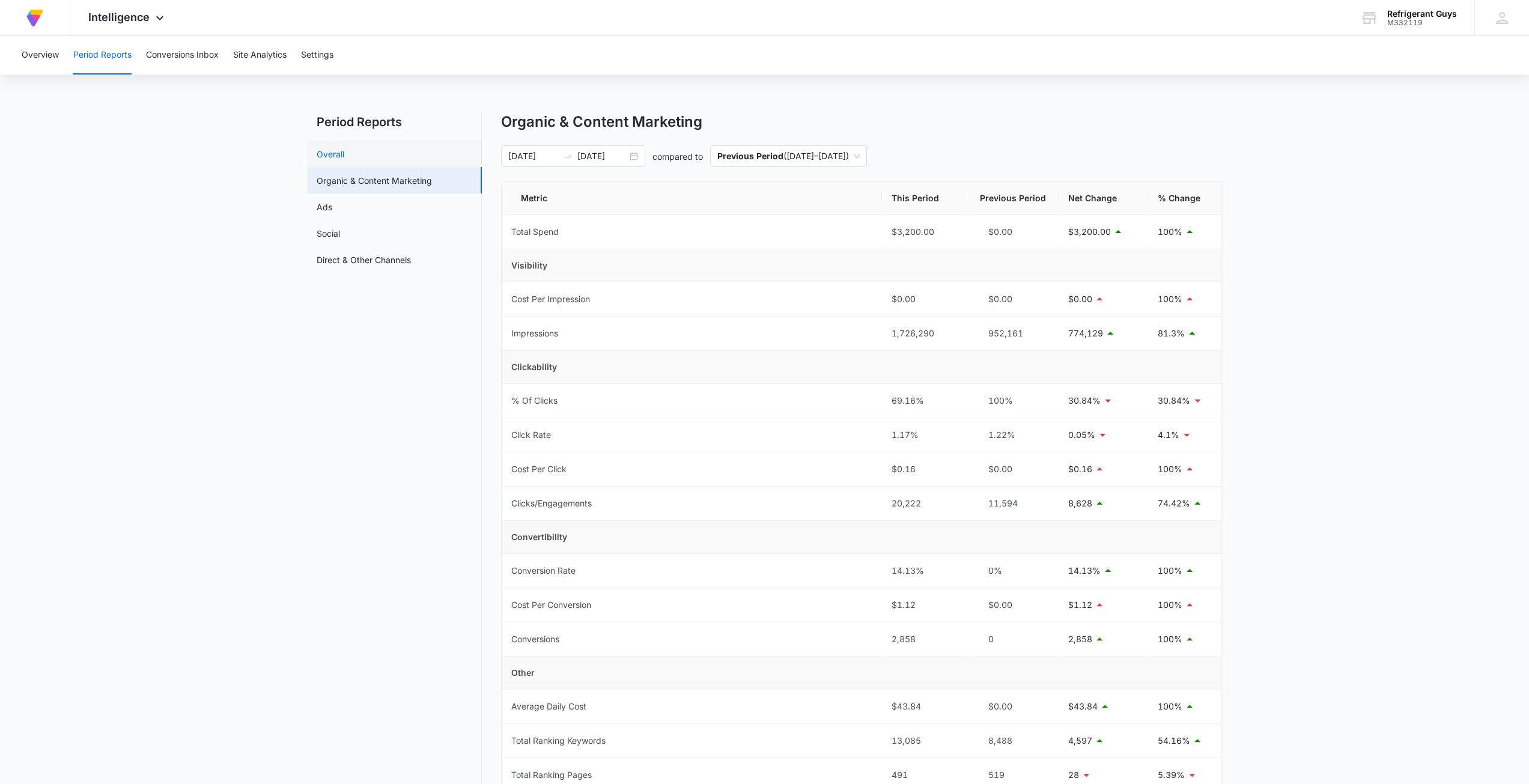
click at [344, 155] on link "Overall" at bounding box center [330, 154] width 28 height 13
click at [432, 187] on link "Organic & Content Marketing" at bounding box center [374, 180] width 115 height 13
click at [190, 55] on button "Conversions Inbox" at bounding box center [182, 55] width 72 height 39
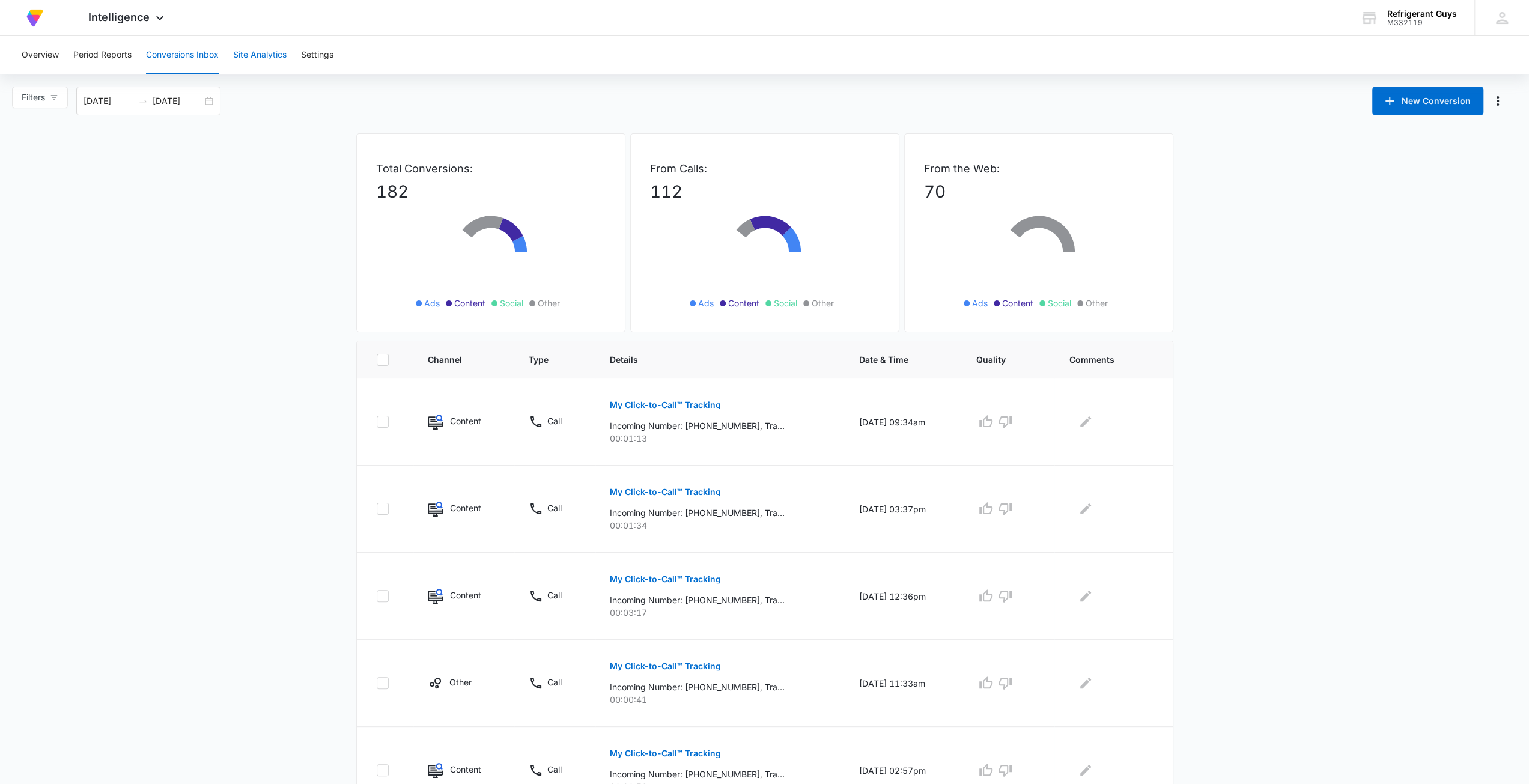
click at [254, 61] on button "Site Analytics" at bounding box center [259, 55] width 54 height 39
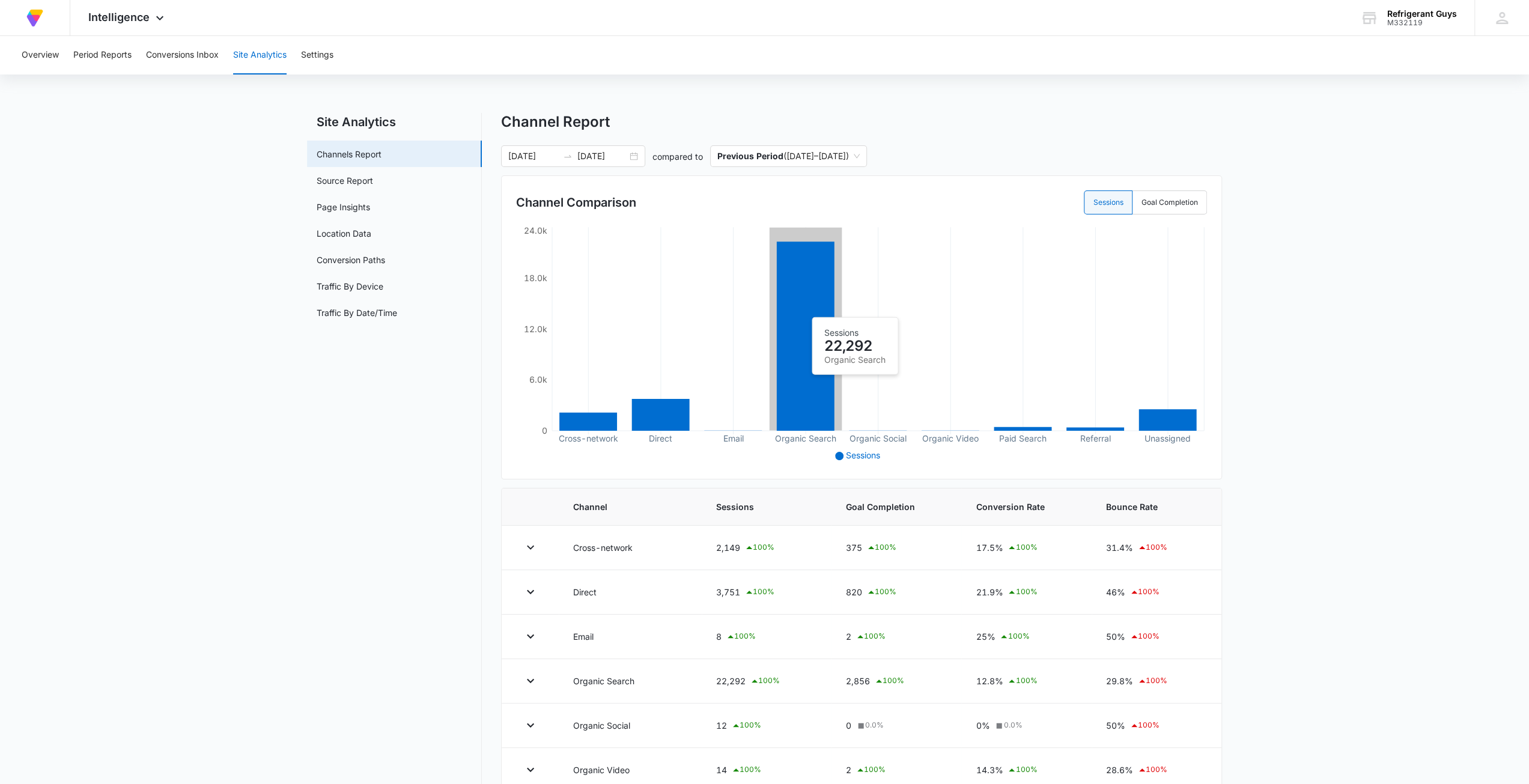
click at [831, 380] on icon at bounding box center [805, 336] width 58 height 189
click at [587, 676] on td "Organic Search" at bounding box center [630, 681] width 143 height 45
click at [533, 689] on button "button" at bounding box center [530, 680] width 19 height 19
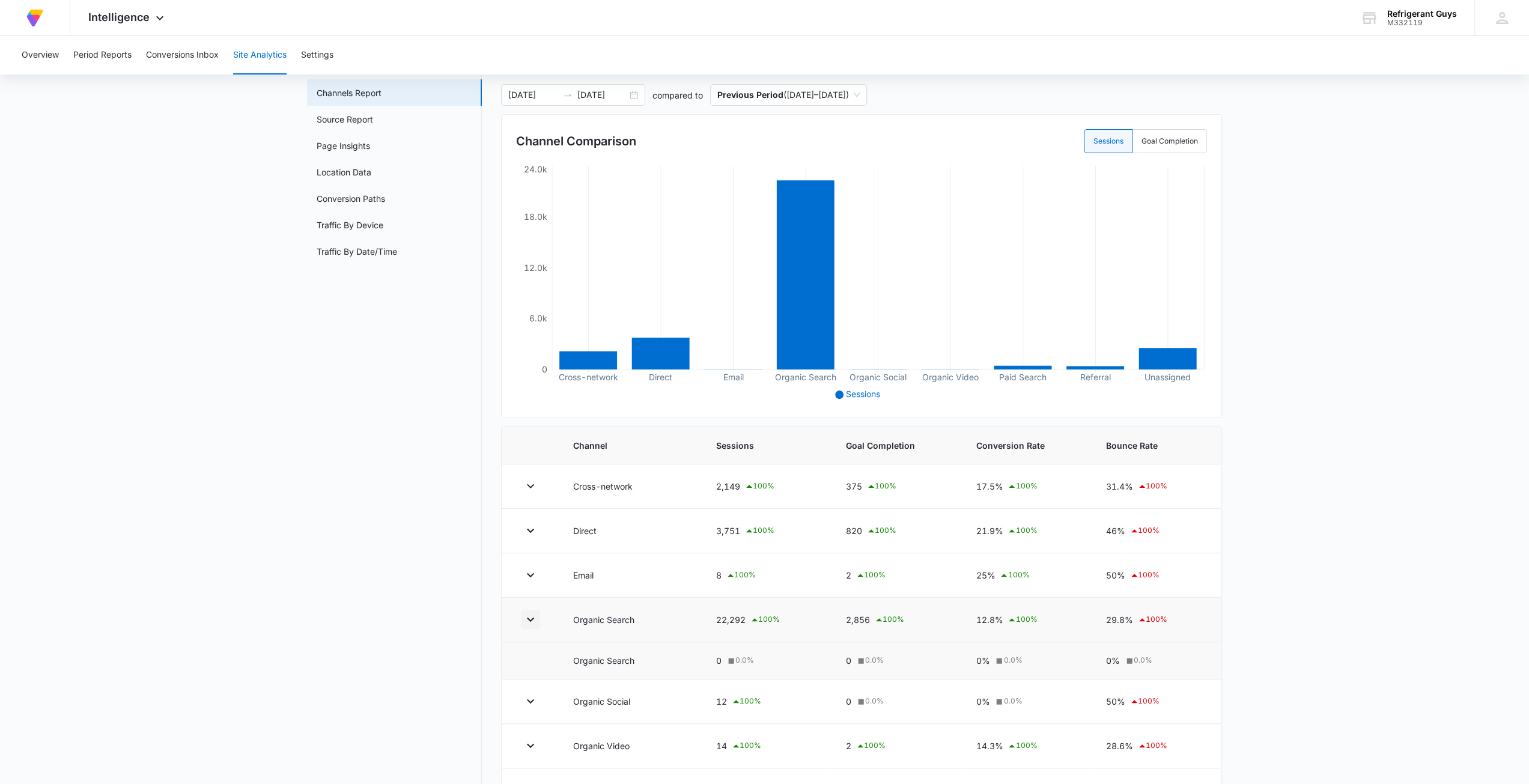
scroll to position [120, 0]
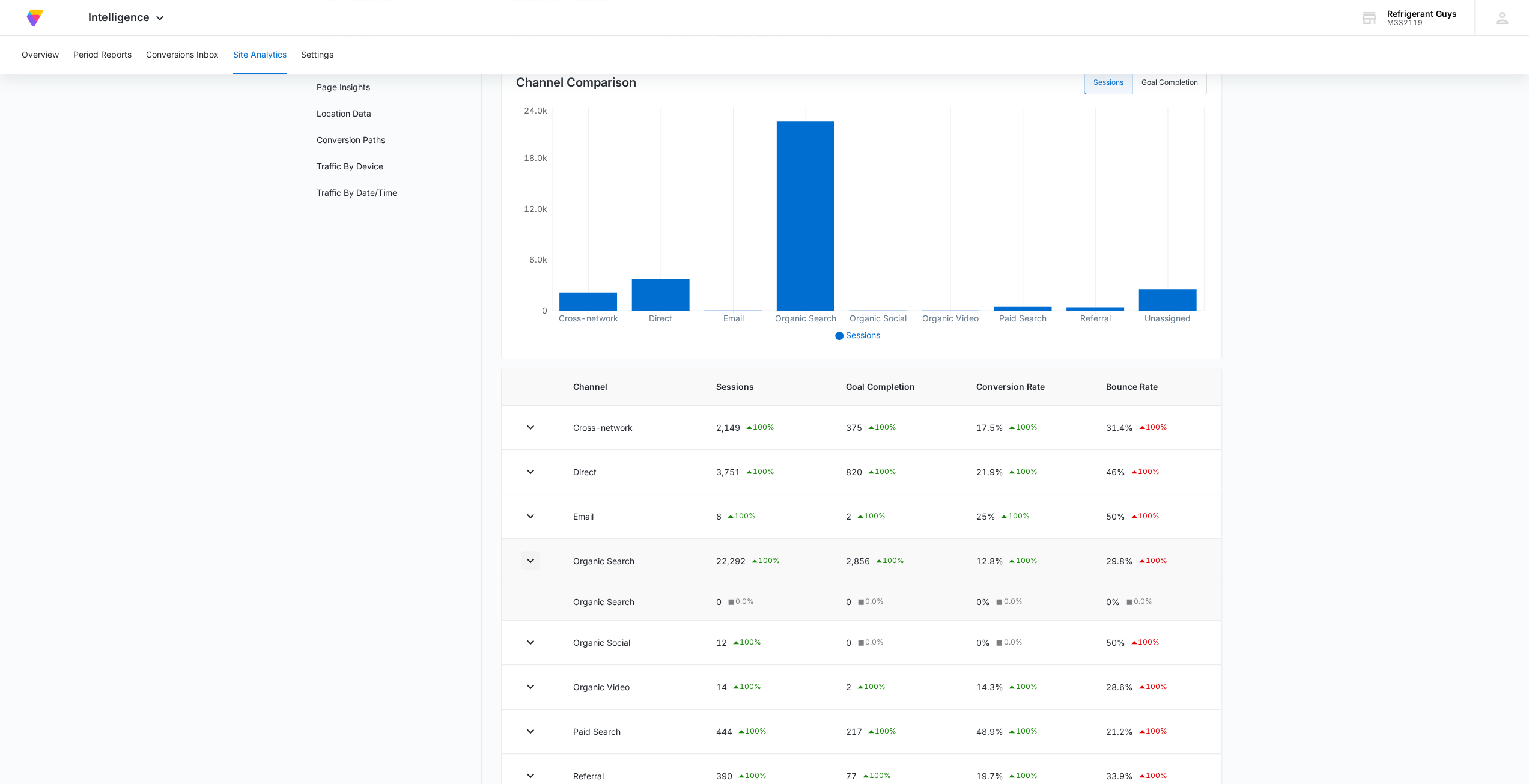
click at [539, 550] on button "button" at bounding box center [530, 560] width 19 height 19
click at [535, 622] on td at bounding box center [530, 605] width 57 height 45
click at [529, 609] on icon "button" at bounding box center [530, 605] width 14 height 14
click at [533, 634] on td at bounding box center [530, 650] width 57 height 45
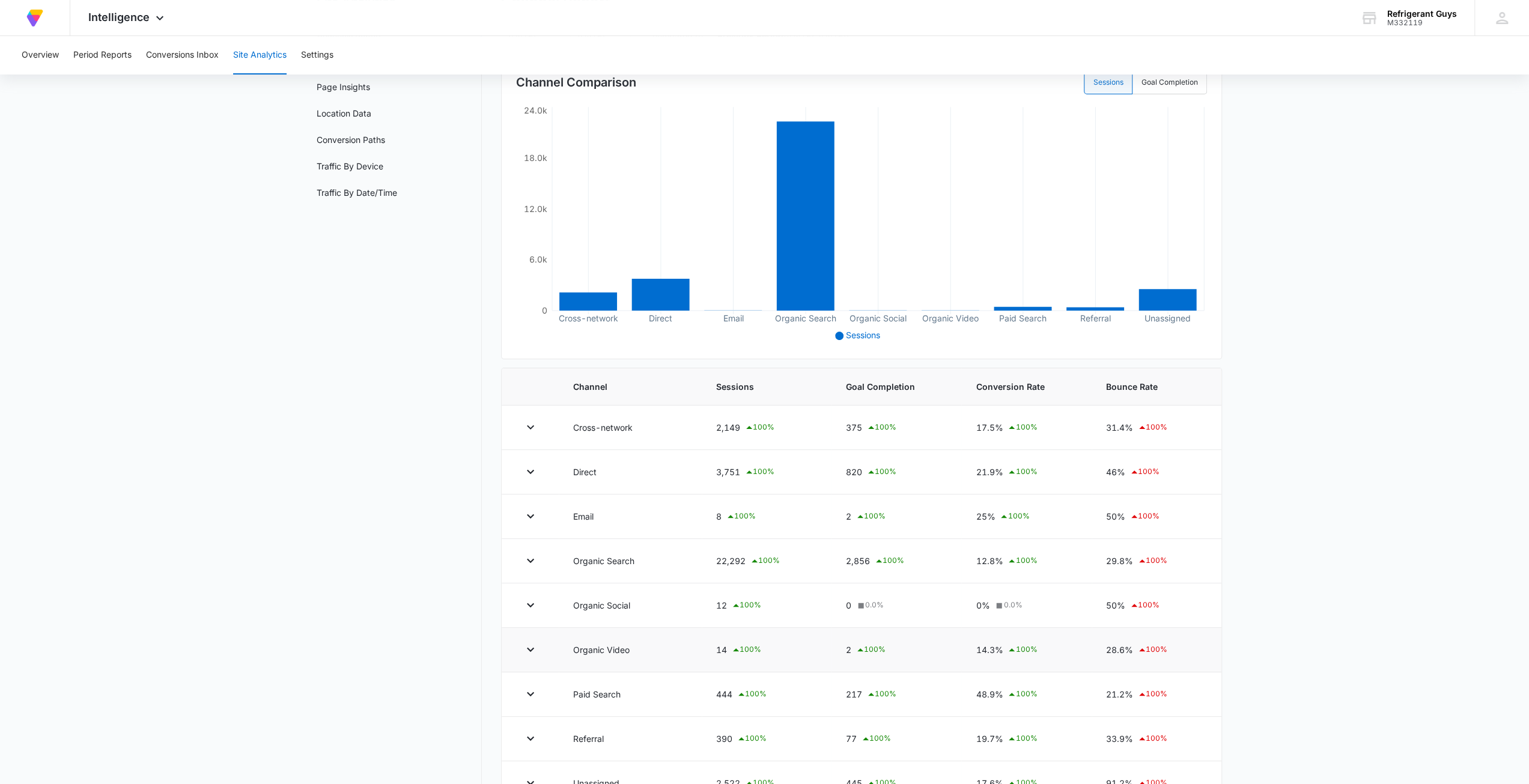
click at [530, 662] on td at bounding box center [530, 650] width 57 height 45
click at [535, 640] on button "button" at bounding box center [530, 649] width 19 height 19
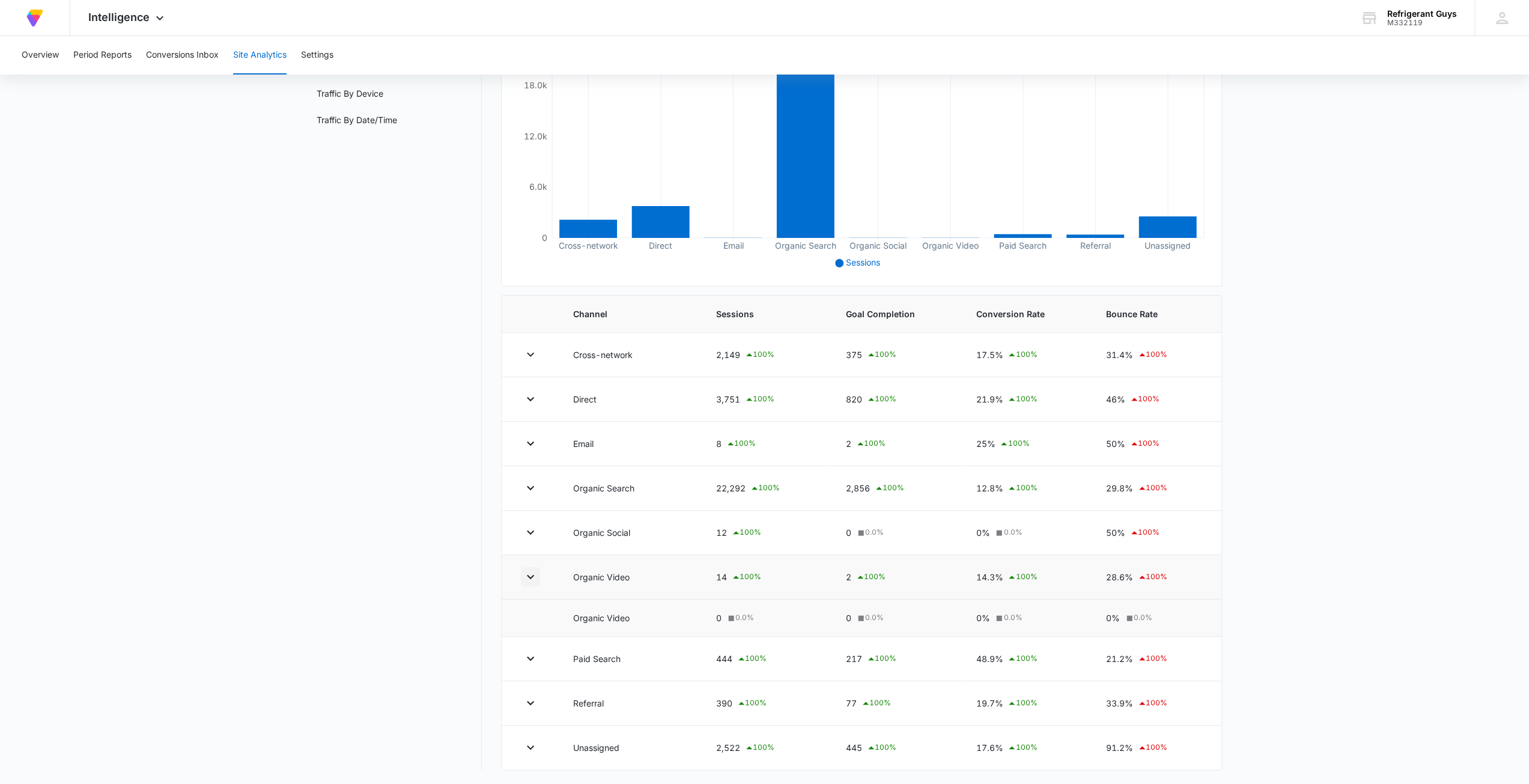
scroll to position [194, 0]
click at [526, 697] on icon "button" at bounding box center [530, 701] width 14 height 14
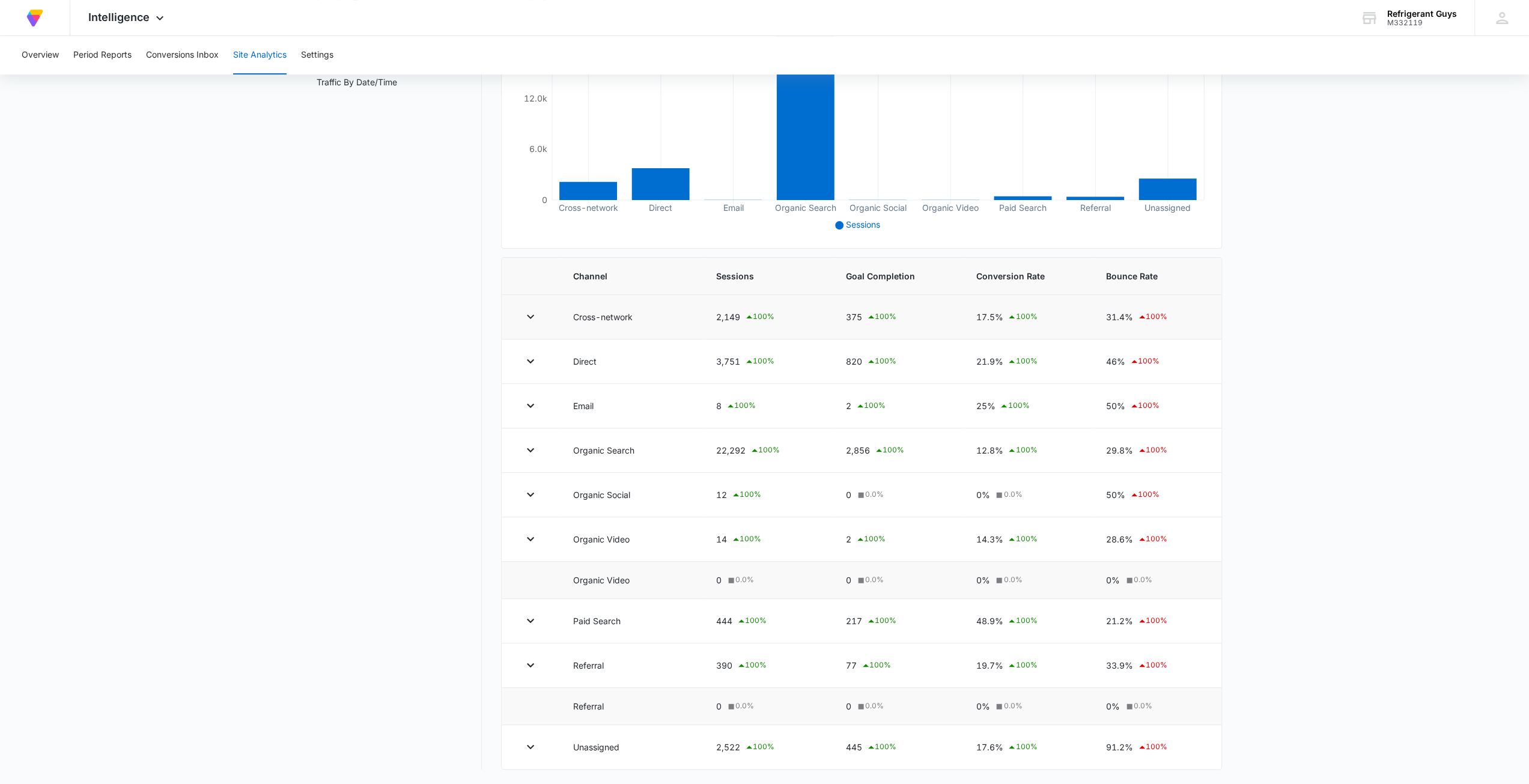
click at [517, 324] on td at bounding box center [530, 318] width 57 height 45
click at [530, 364] on icon "button" at bounding box center [530, 360] width 14 height 14
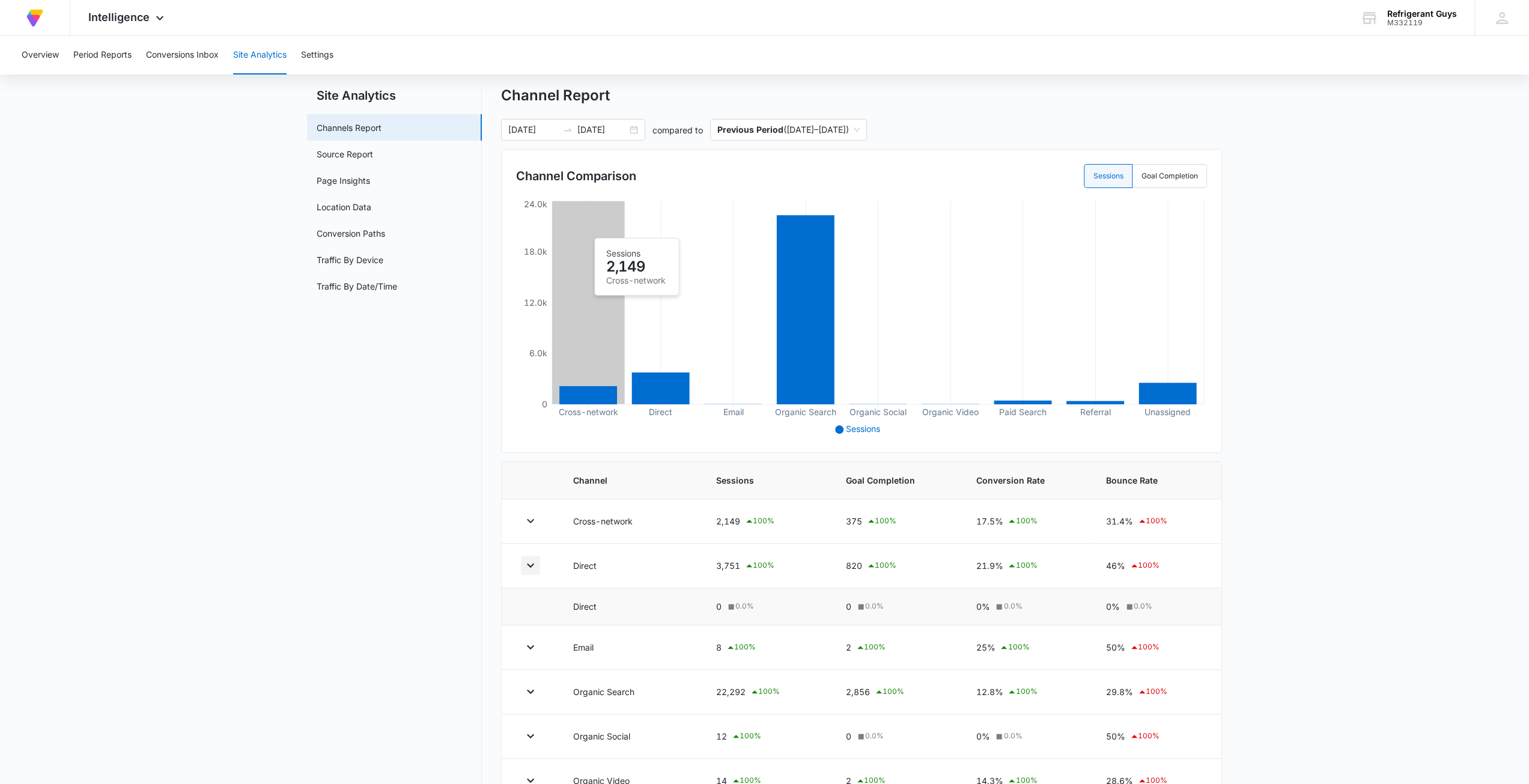
scroll to position [0, 0]
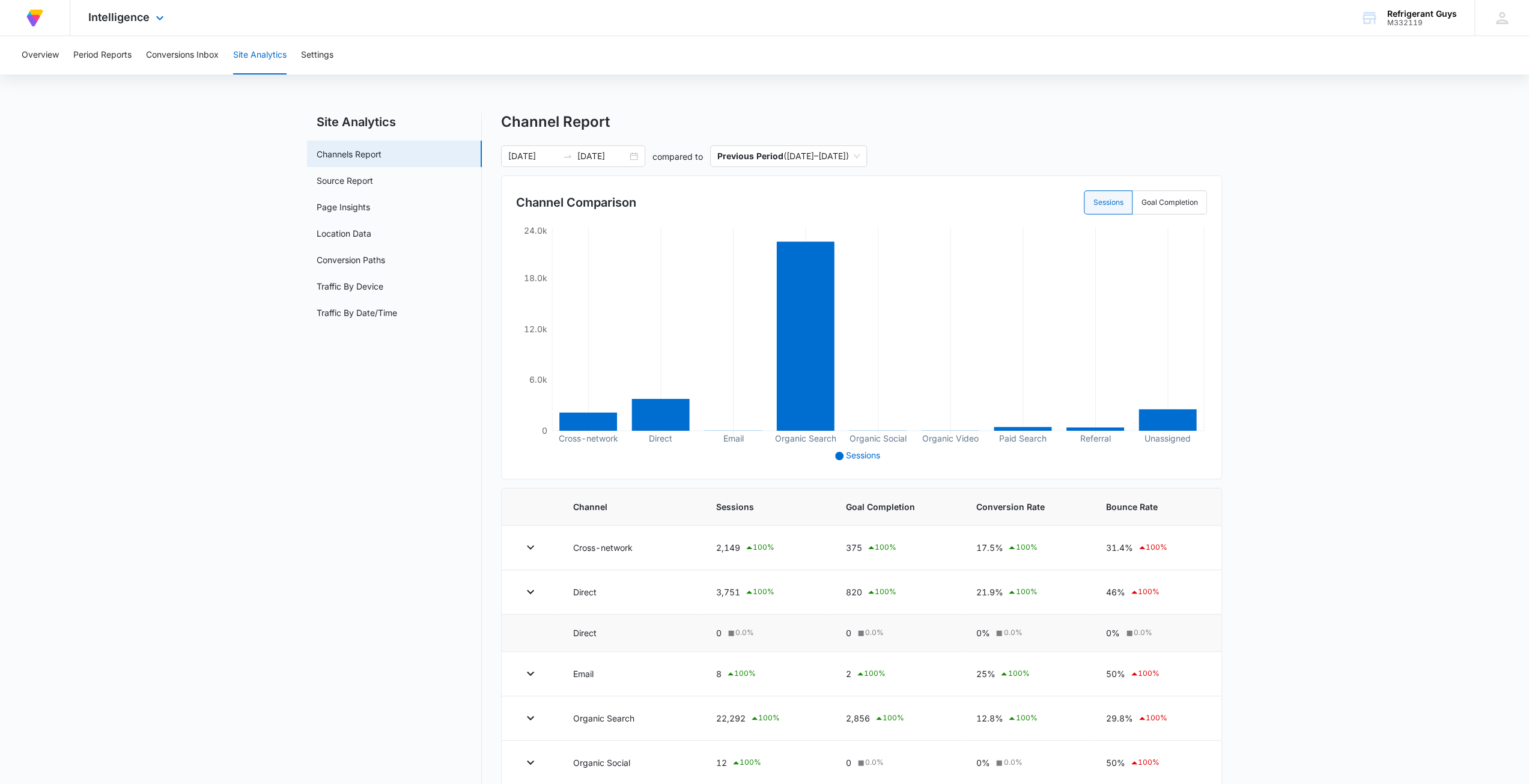
click at [37, 16] on img at bounding box center [35, 18] width 22 height 22
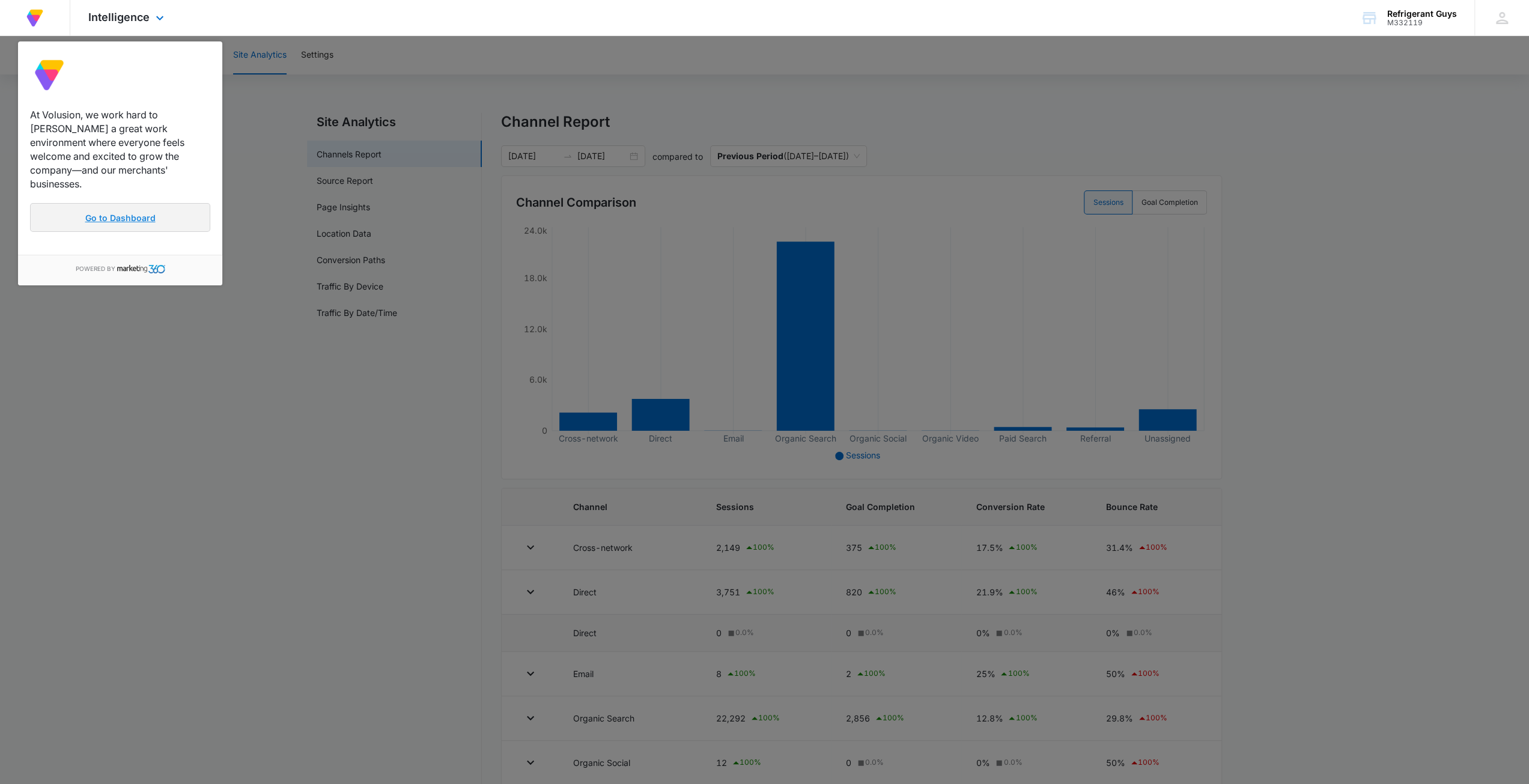
click at [90, 203] on link "Go to Dashboard" at bounding box center [120, 217] width 180 height 29
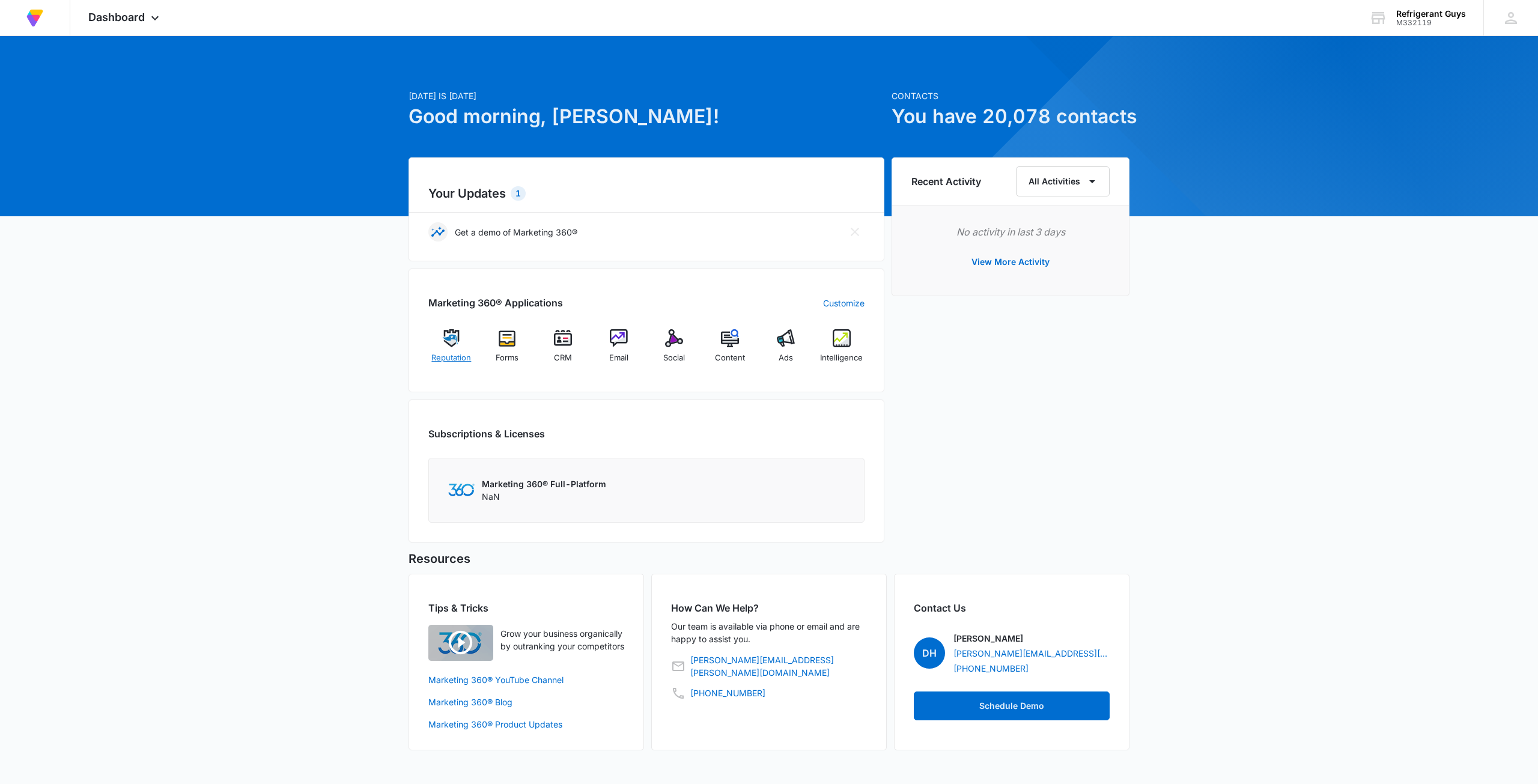
click at [460, 332] on img at bounding box center [451, 338] width 18 height 18
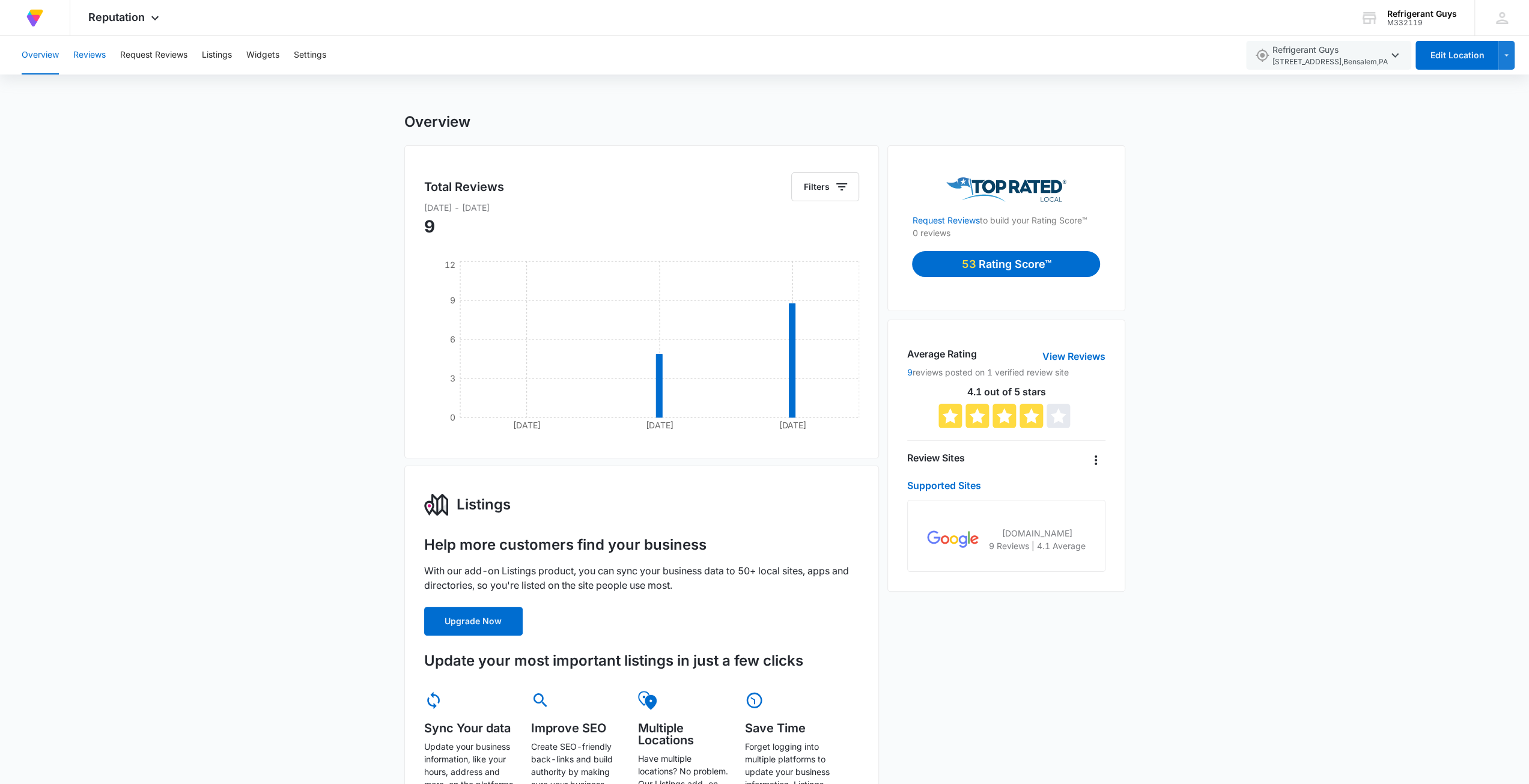
click at [87, 44] on button "Reviews" at bounding box center [89, 55] width 33 height 39
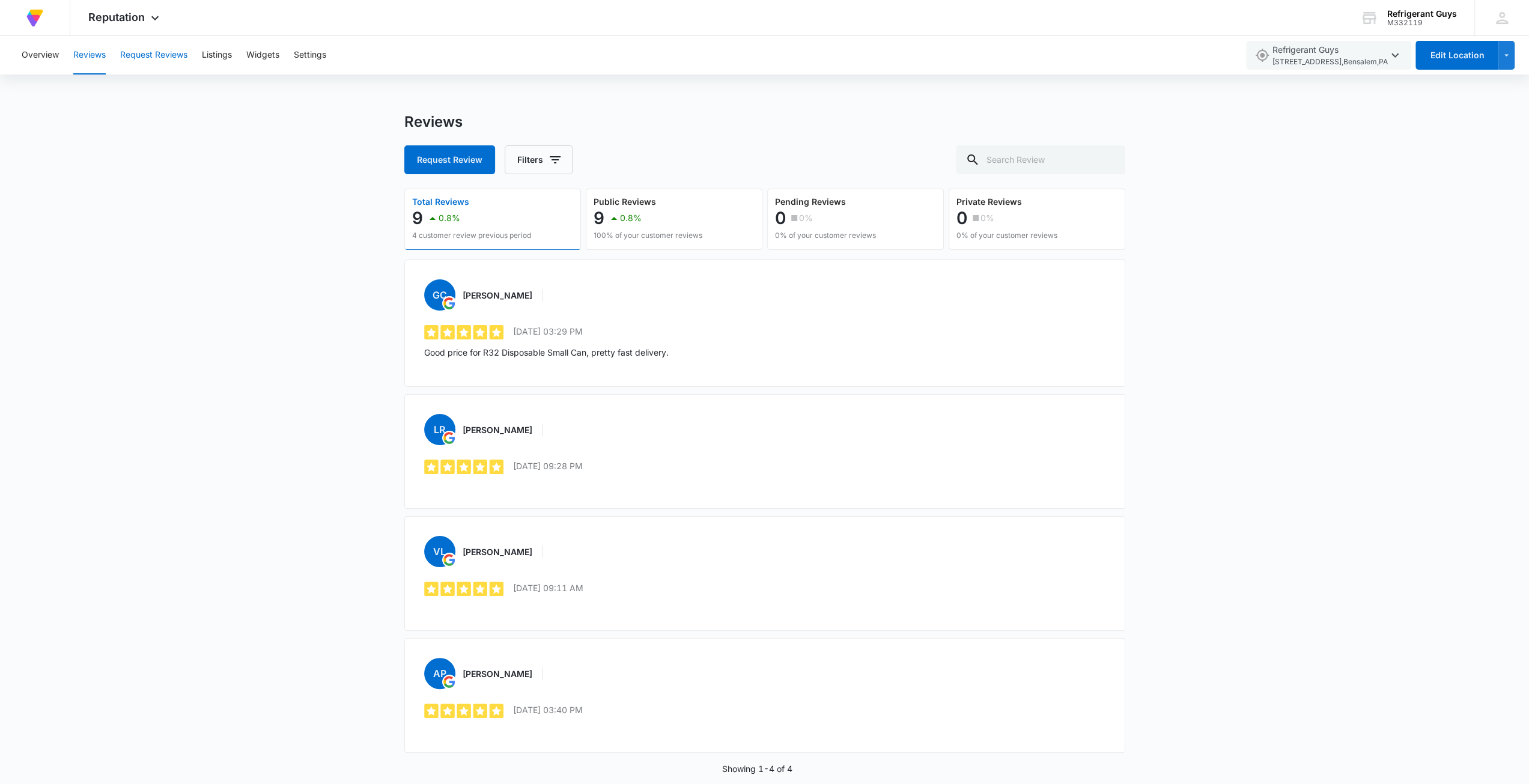
click at [135, 52] on button "Request Reviews" at bounding box center [153, 55] width 67 height 39
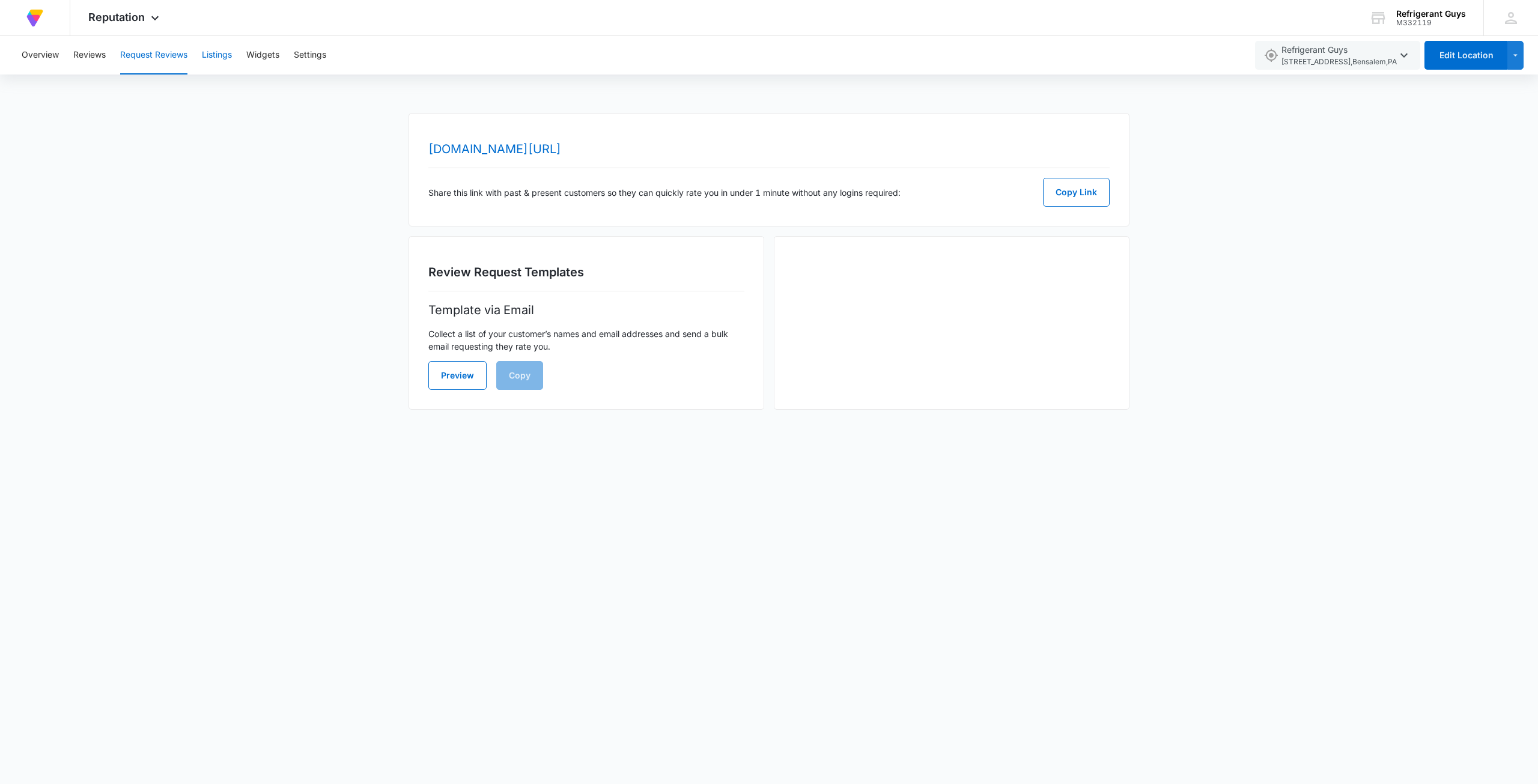
click at [219, 53] on button "Listings" at bounding box center [217, 55] width 30 height 39
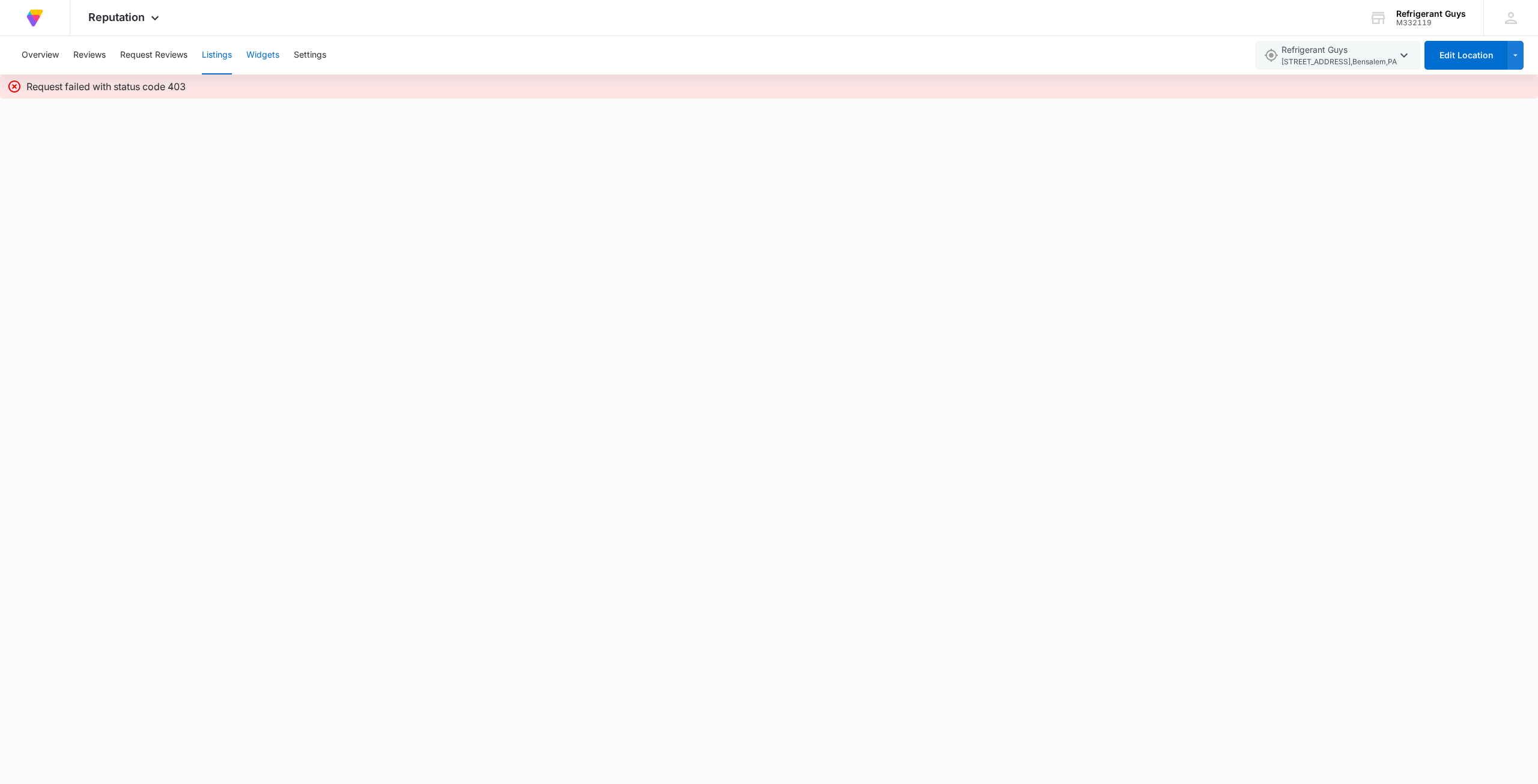
click at [257, 47] on button "Widgets" at bounding box center [263, 55] width 33 height 39
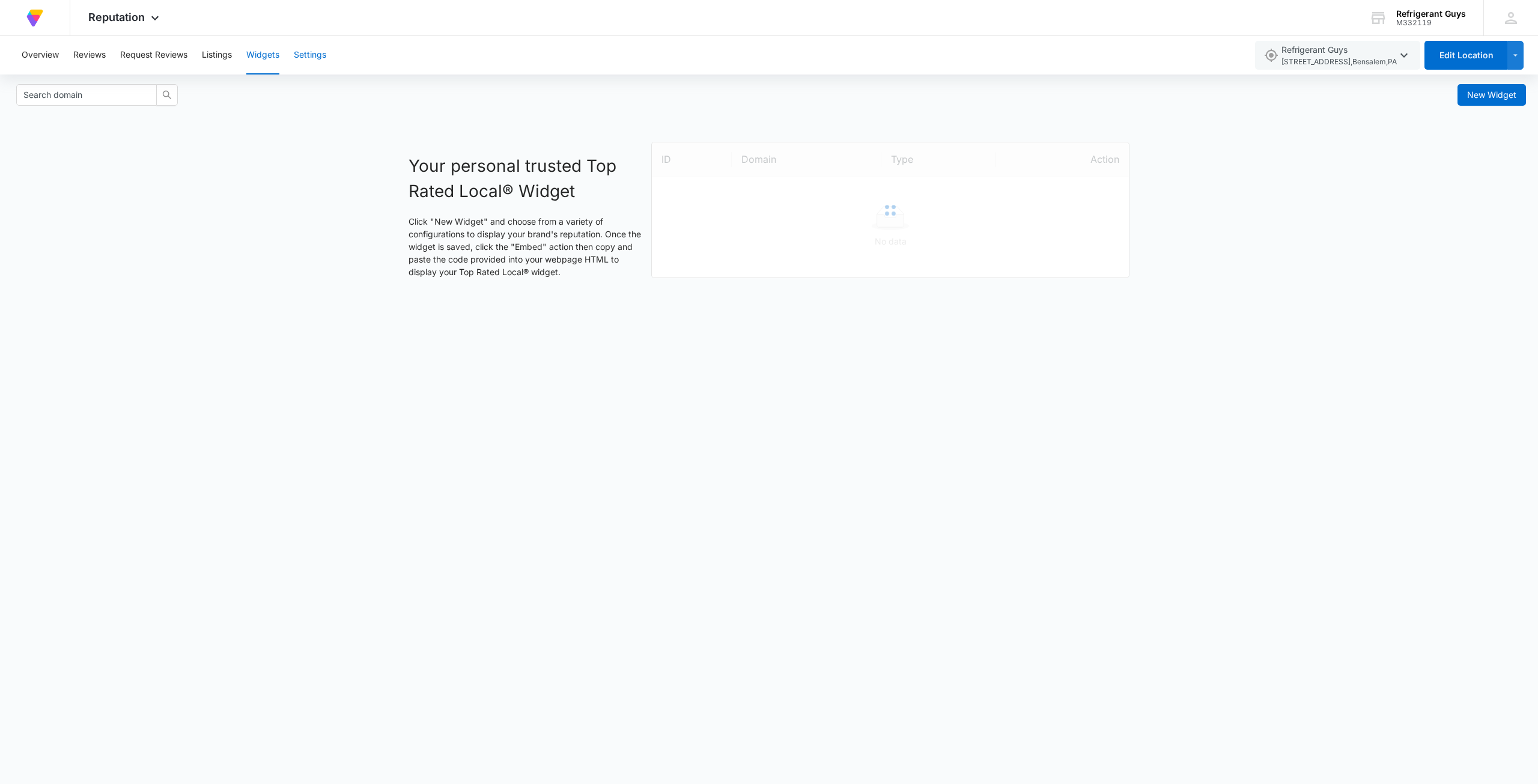
click at [316, 45] on button "Settings" at bounding box center [310, 55] width 33 height 39
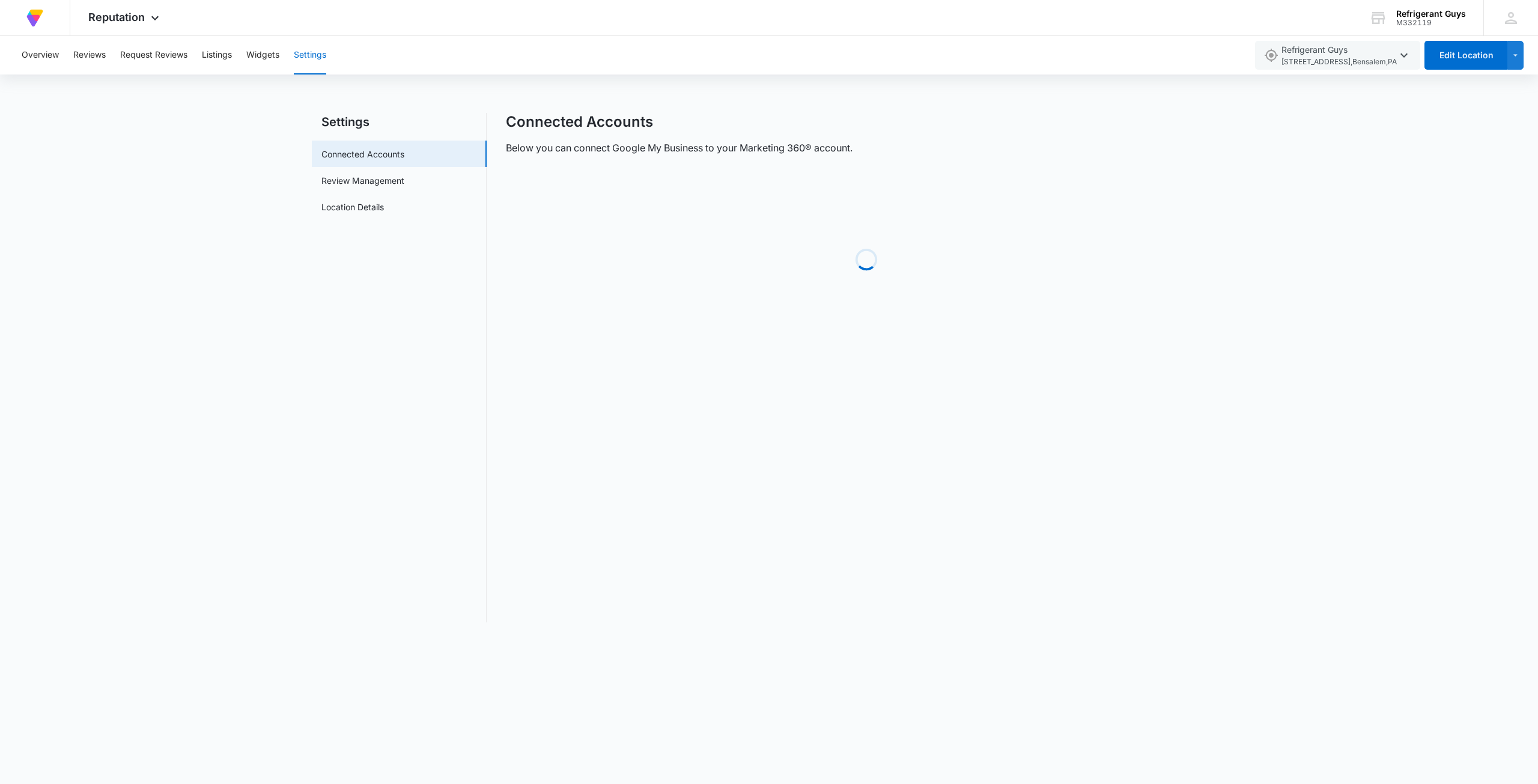
drag, startPoint x: 72, startPoint y: 51, endPoint x: 64, endPoint y: 49, distance: 8.2
click at [72, 51] on div "Overview Reviews Request Reviews Listings Widgets Settings" at bounding box center [630, 55] width 1232 height 39
click at [49, 51] on button "Overview" at bounding box center [40, 55] width 37 height 39
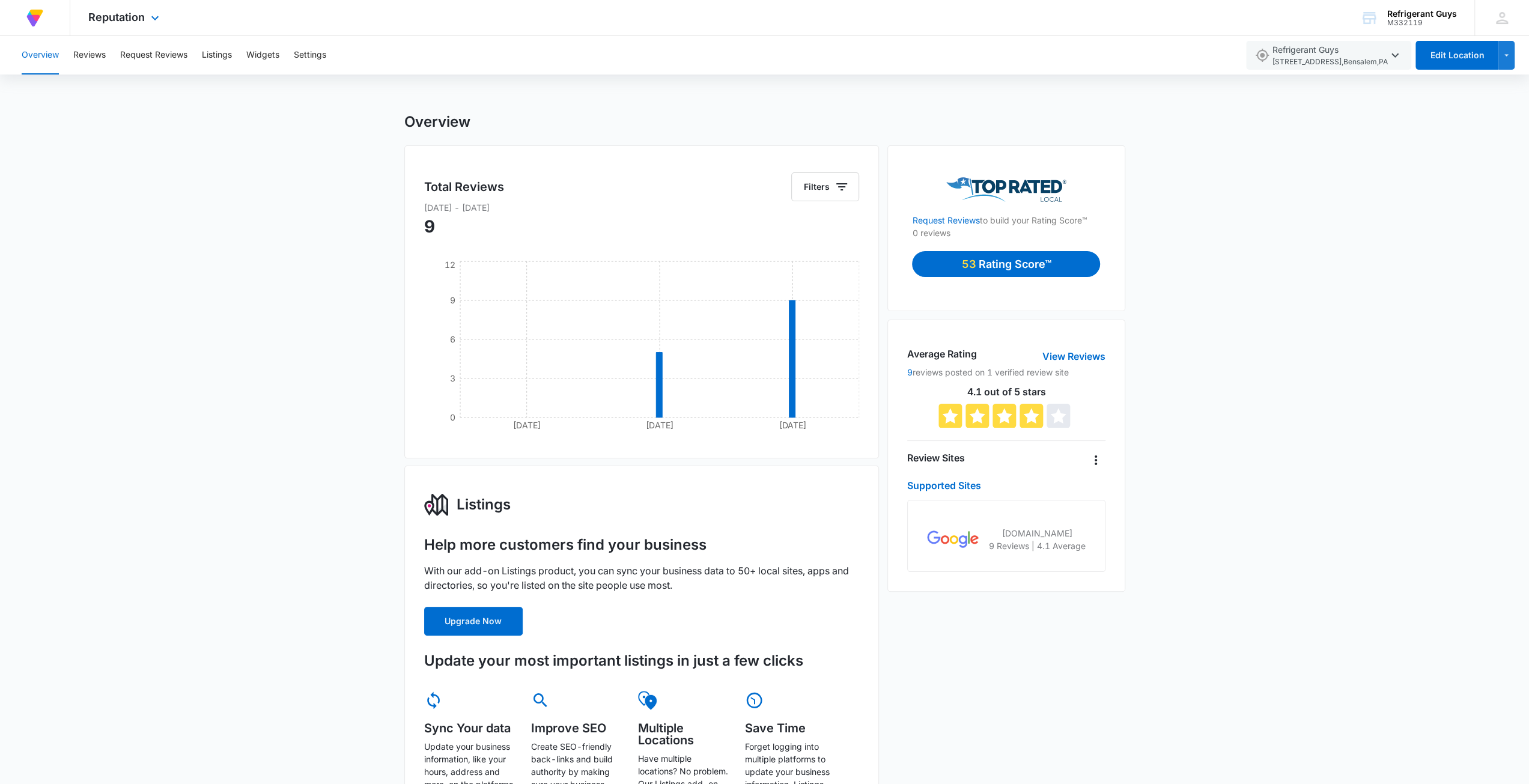
click at [29, 24] on img at bounding box center [35, 18] width 22 height 22
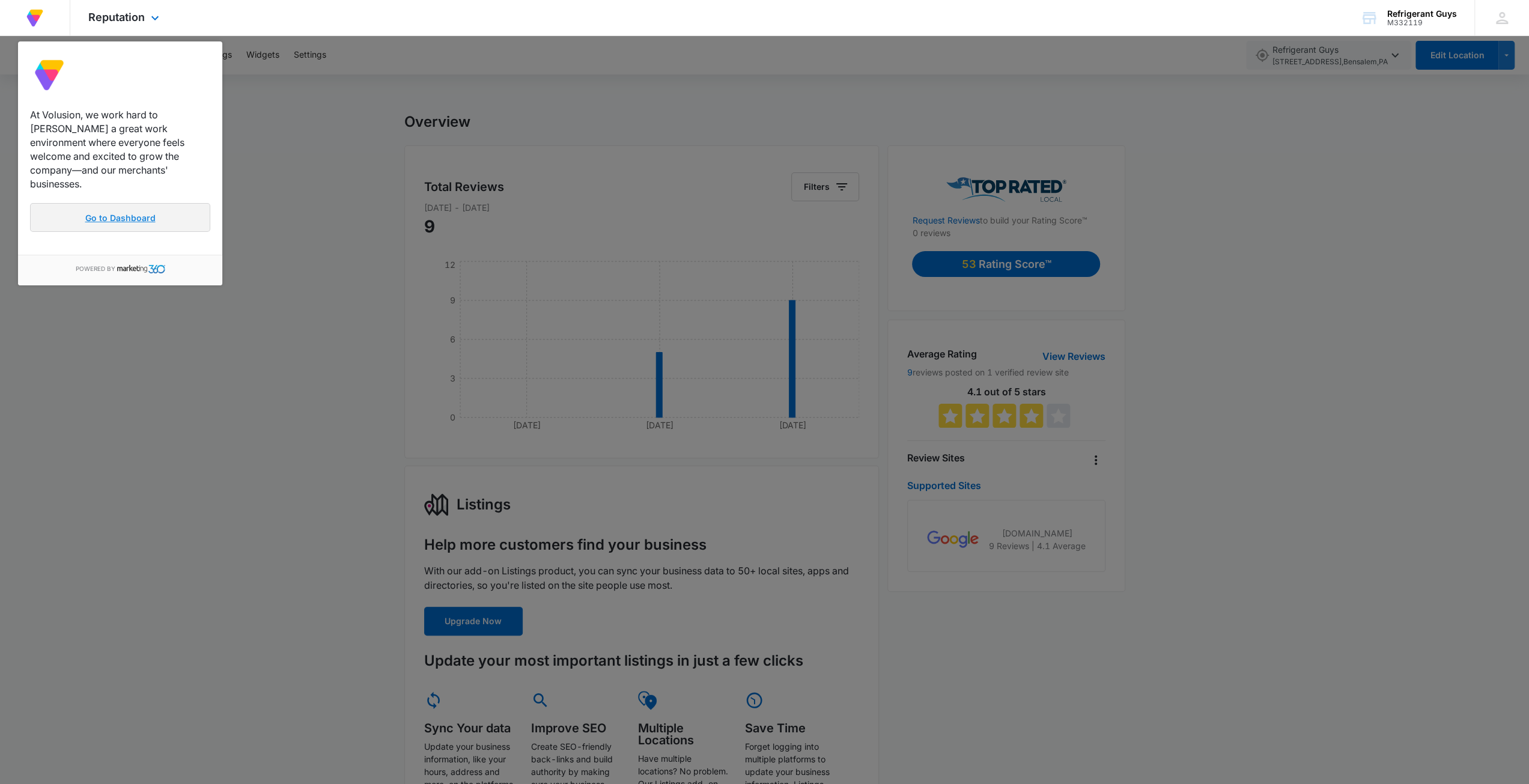
click at [107, 203] on link "Go to Dashboard" at bounding box center [120, 217] width 180 height 29
